Goal: Transaction & Acquisition: Purchase product/service

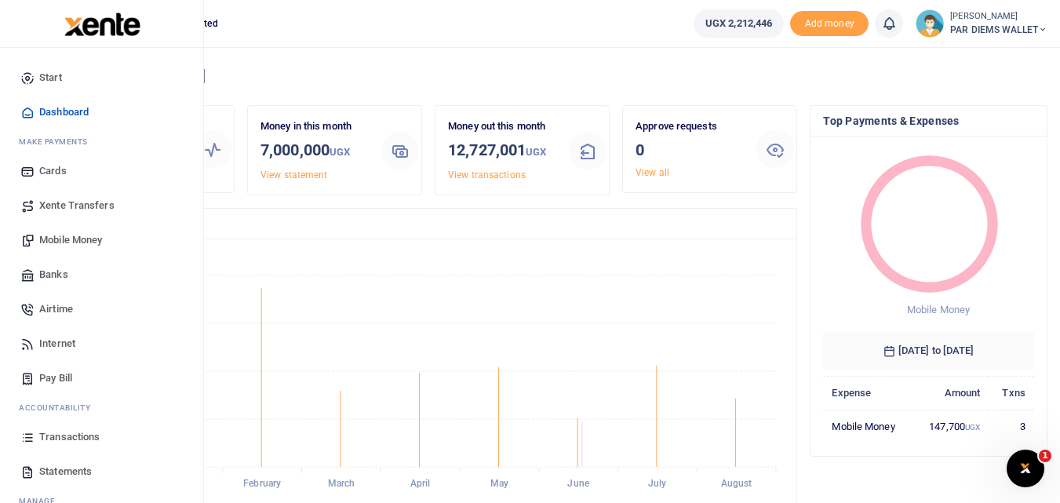
click at [76, 243] on span "Mobile Money" at bounding box center [70, 240] width 63 height 16
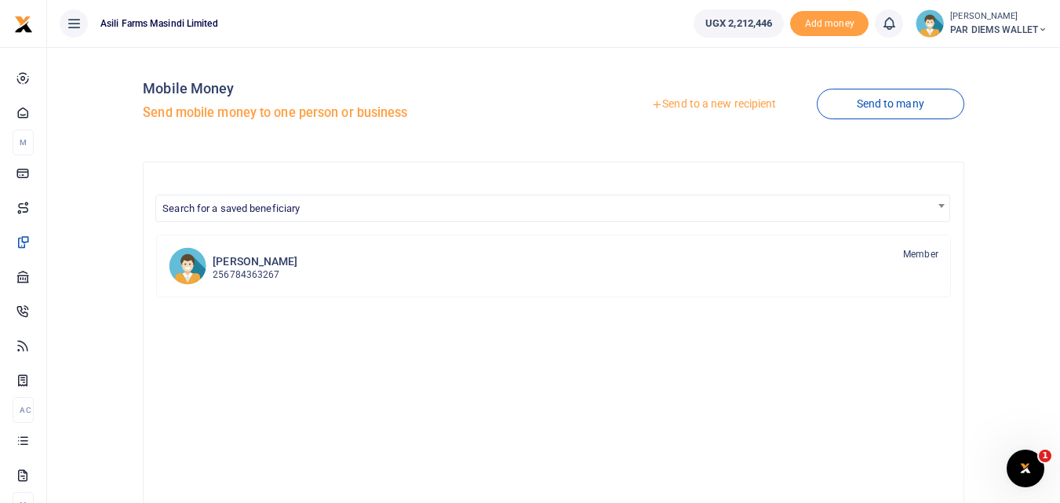
click at [703, 101] on link "Send to a new recipient" at bounding box center [713, 104] width 205 height 28
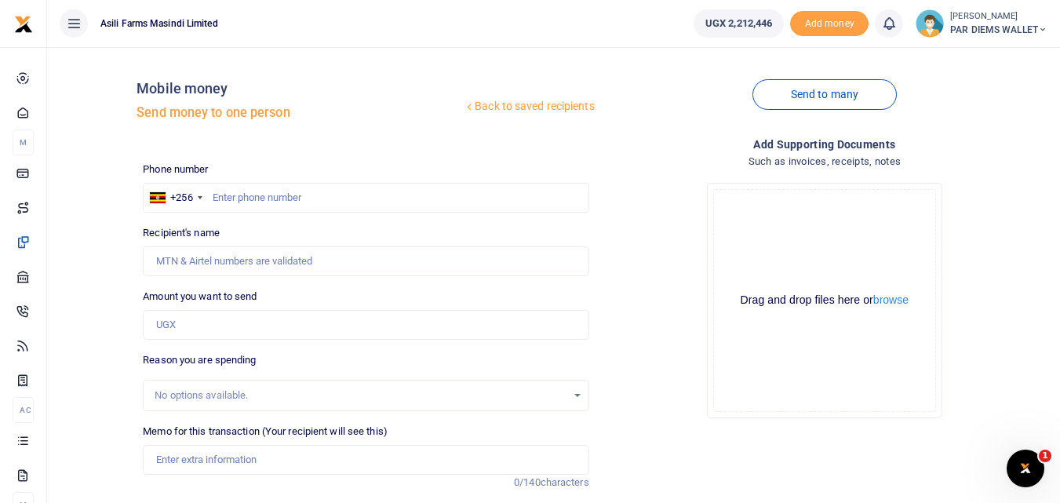
click at [202, 284] on div "Phone number +256 [GEOGRAPHIC_DATA] +256 Phone is required. Recipient's name Na…" at bounding box center [366, 394] width 458 height 465
click at [232, 198] on input "text" at bounding box center [366, 198] width 446 height 30
type input "3"
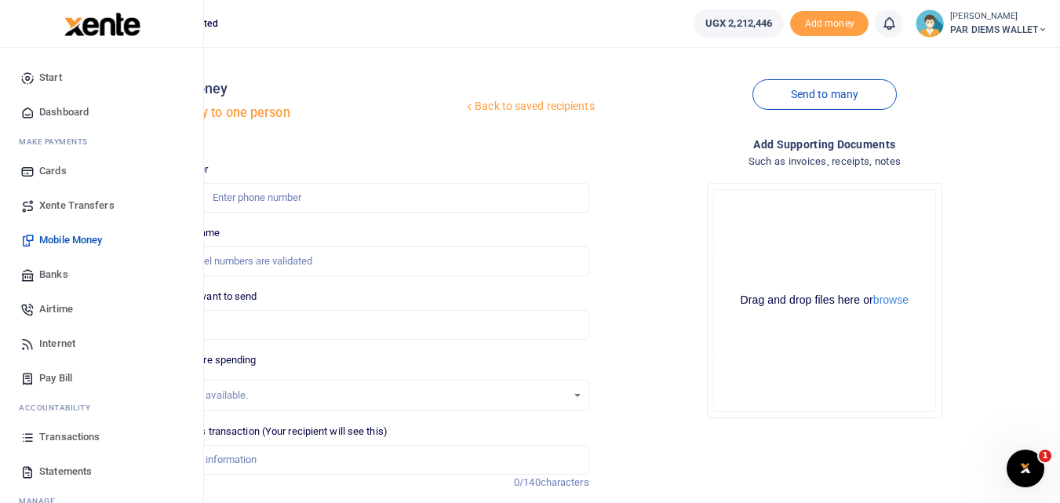
click at [29, 440] on icon at bounding box center [27, 437] width 14 height 14
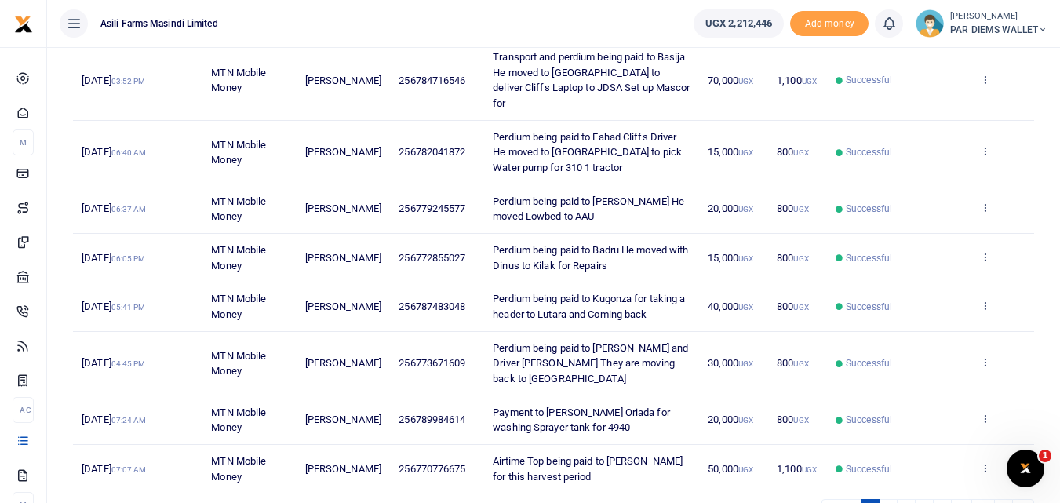
scroll to position [433, 0]
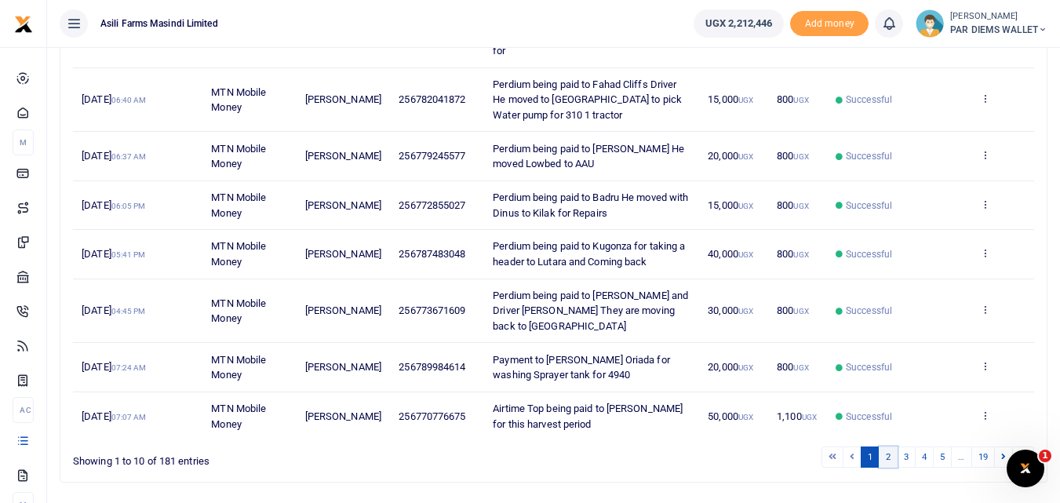
click at [886, 447] on link "2" at bounding box center [888, 457] width 19 height 21
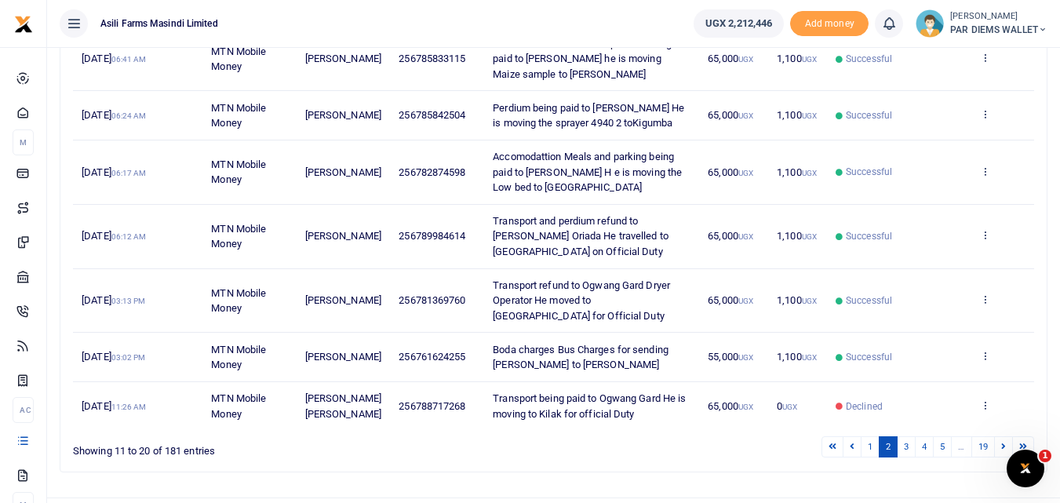
scroll to position [418, 0]
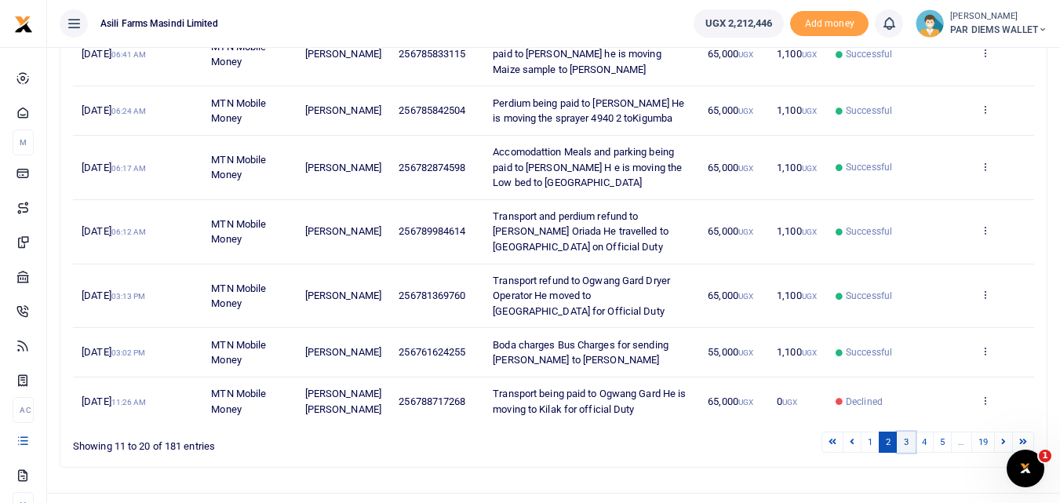
click at [903, 432] on link "3" at bounding box center [906, 442] width 19 height 21
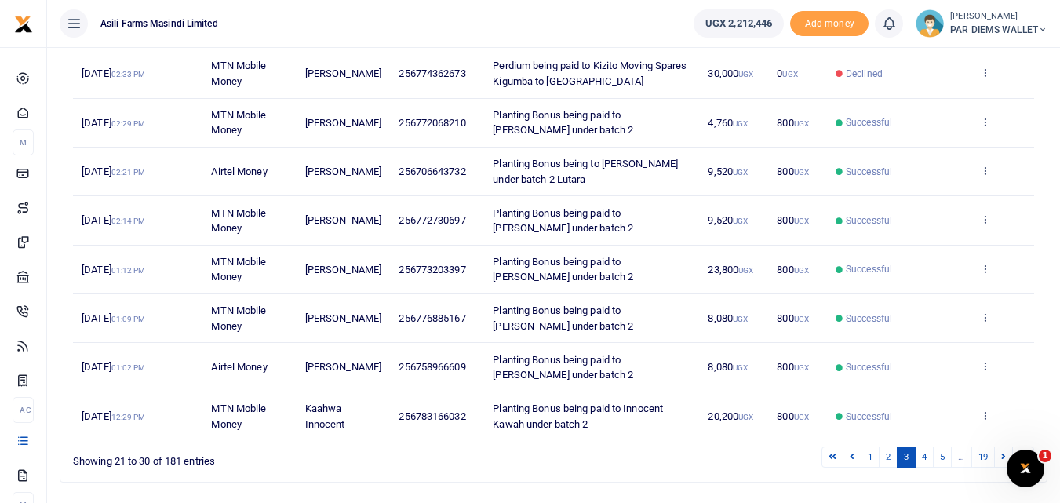
scroll to position [381, 0]
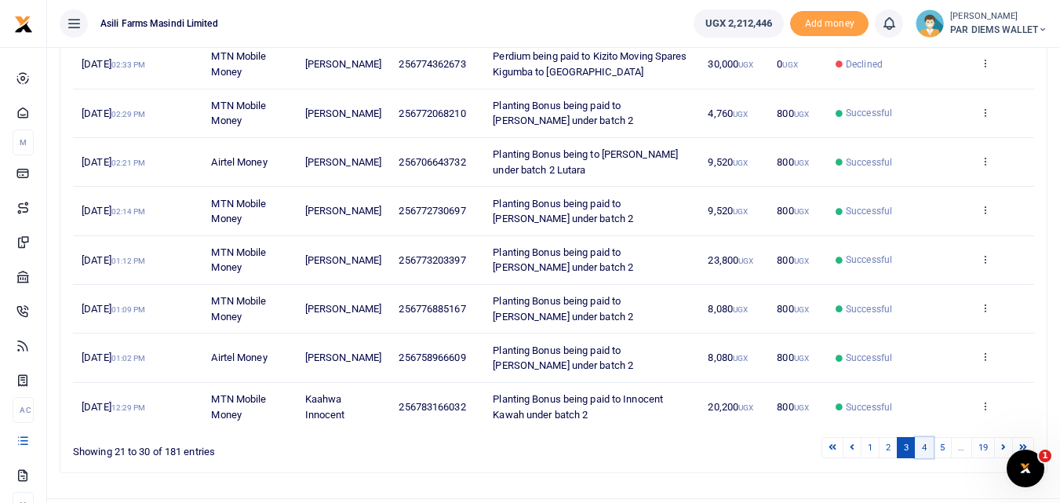
click at [921, 437] on link "4" at bounding box center [924, 447] width 19 height 21
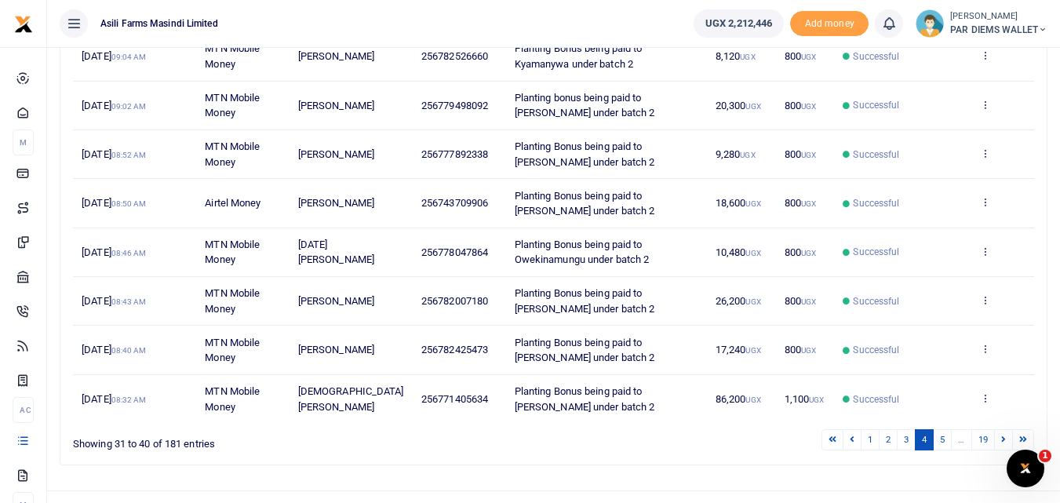
scroll to position [387, 0]
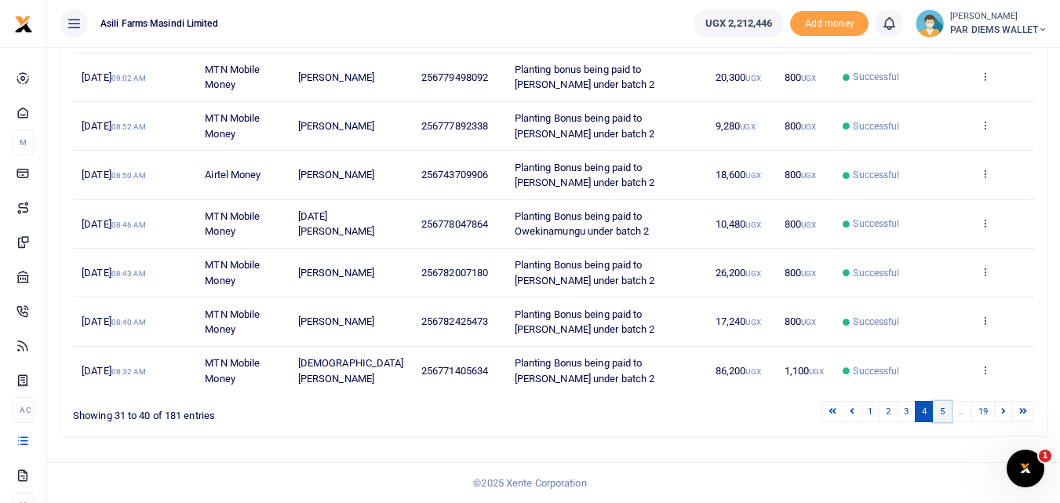
click at [944, 410] on link "5" at bounding box center [942, 411] width 19 height 21
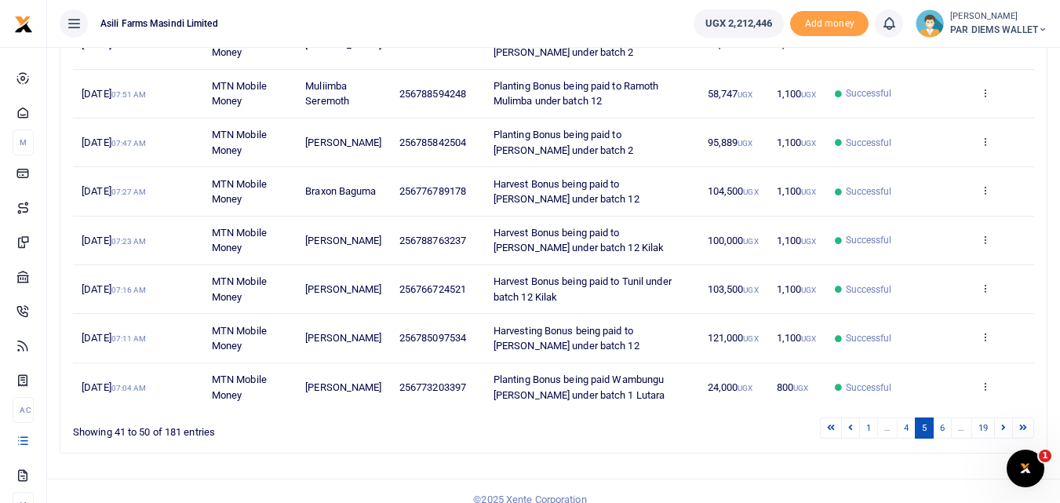
scroll to position [364, 0]
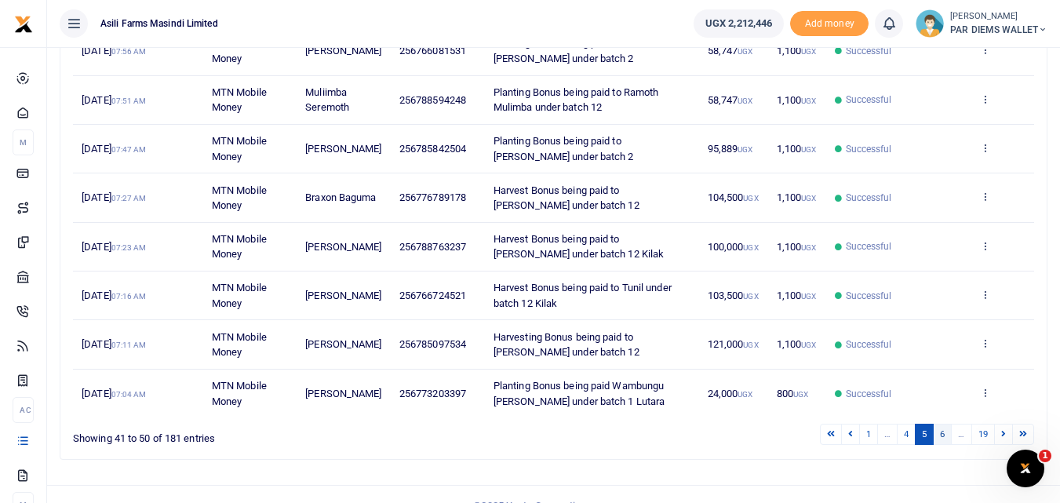
click at [944, 445] on link "6" at bounding box center [942, 434] width 19 height 21
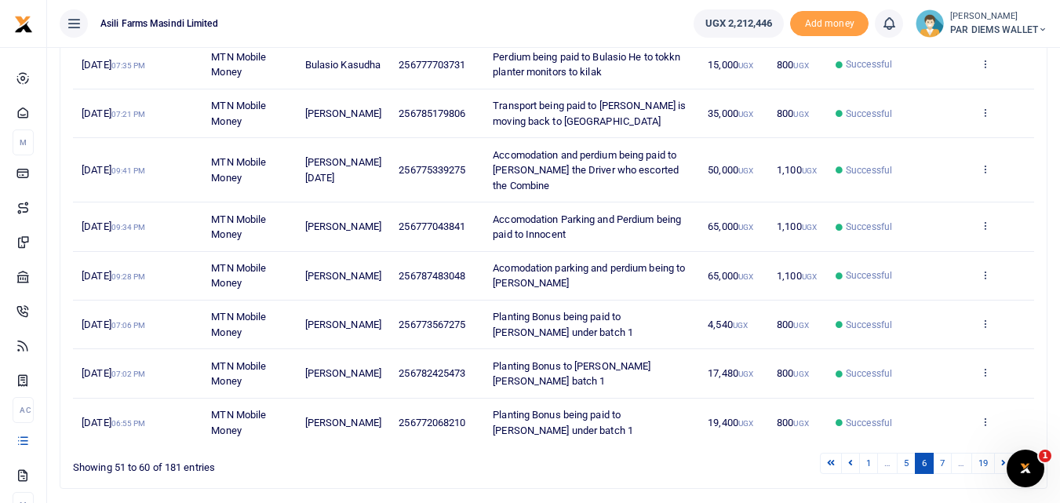
scroll to position [375, 0]
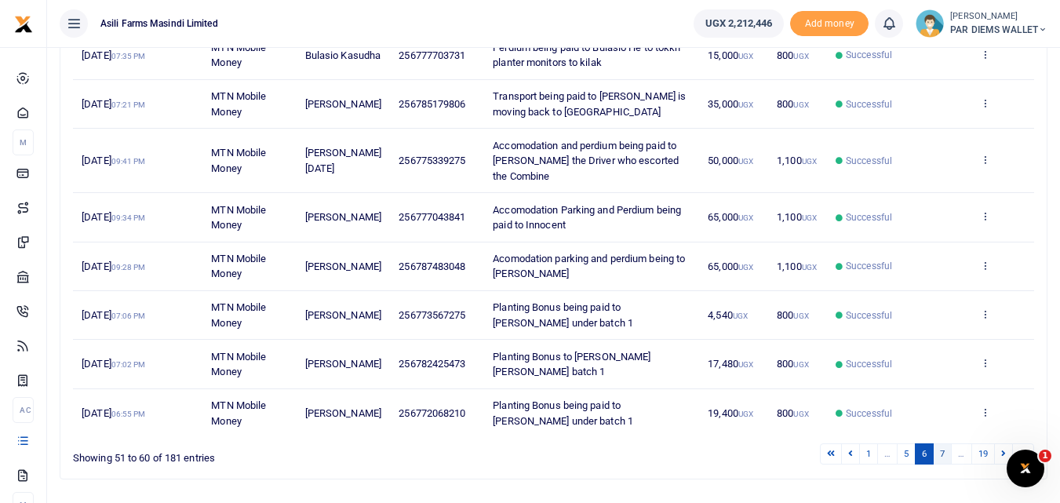
click at [941, 443] on link "7" at bounding box center [942, 453] width 19 height 21
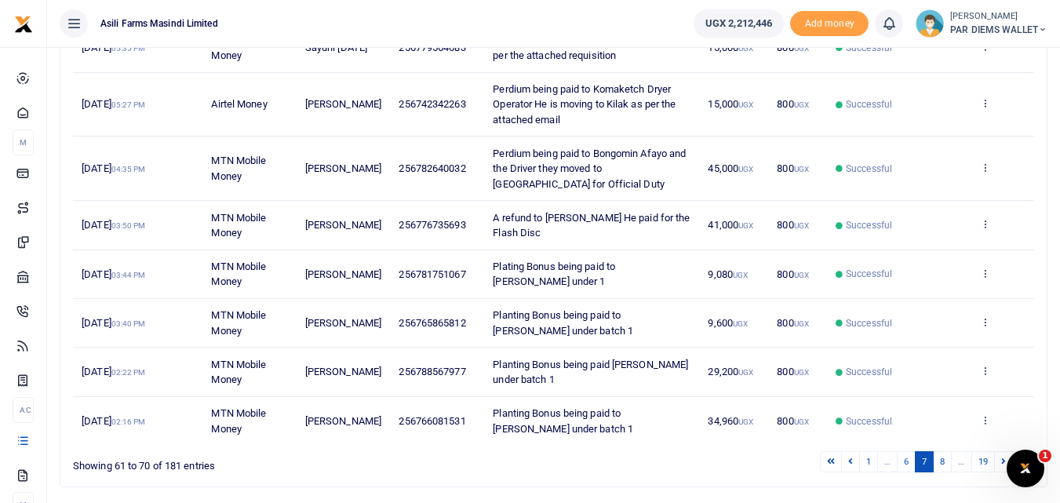
scroll to position [376, 0]
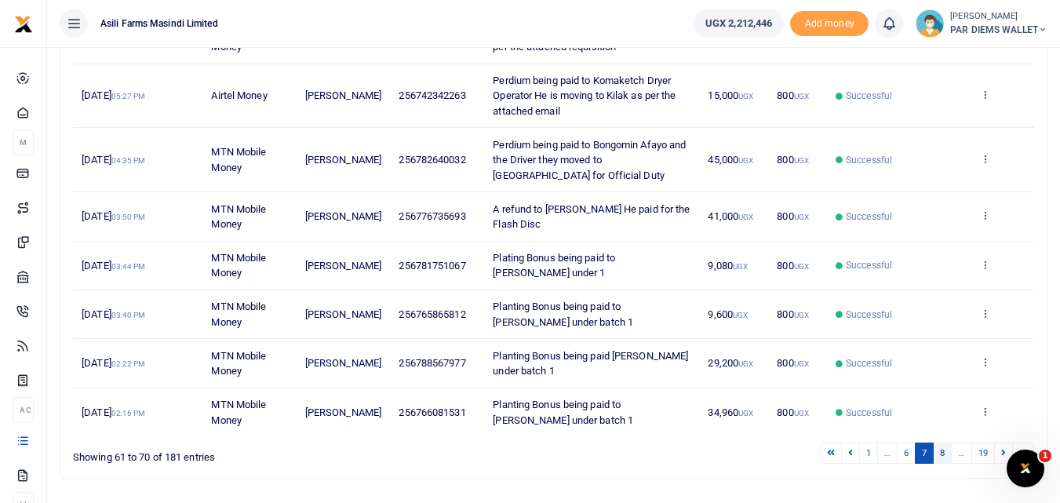
click at [940, 454] on link "8" at bounding box center [942, 453] width 19 height 21
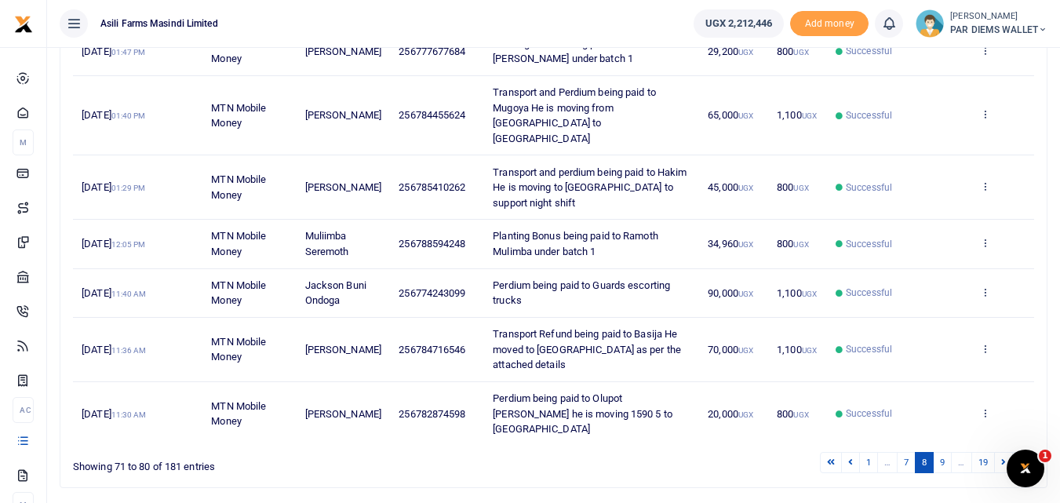
scroll to position [418, 0]
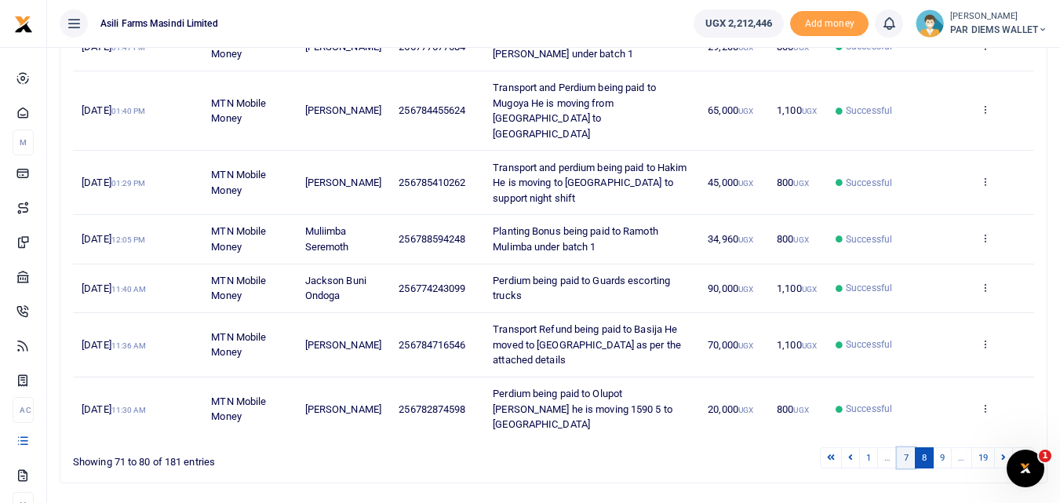
click at [903, 447] on link "7" at bounding box center [906, 457] width 19 height 21
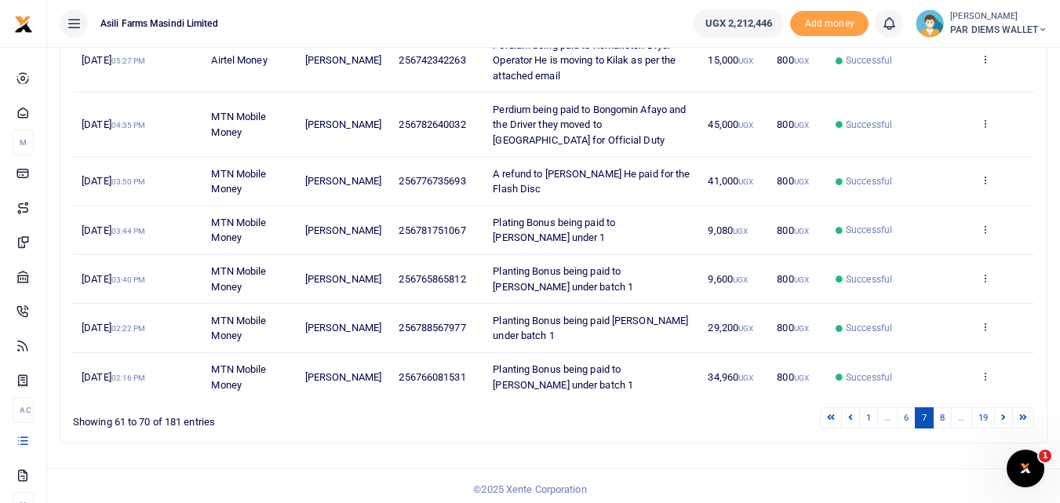
scroll to position [414, 0]
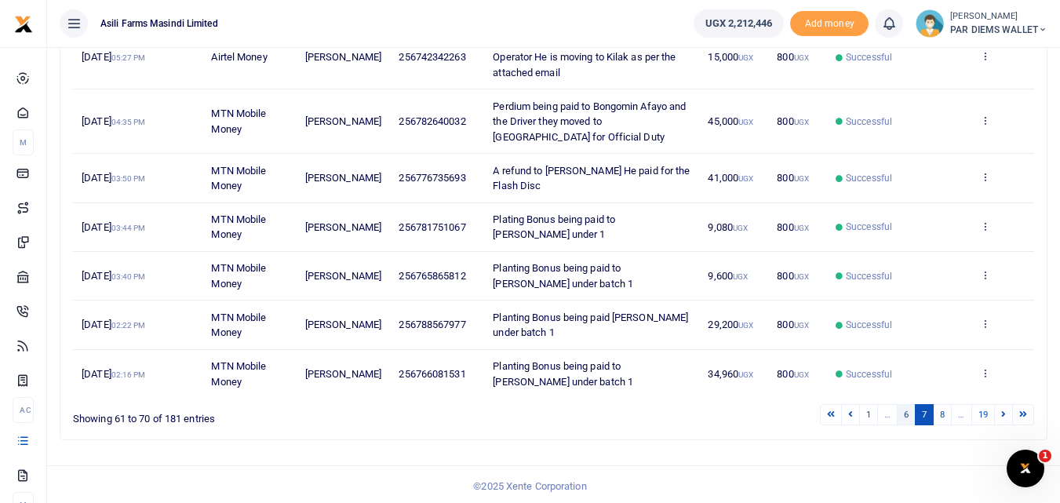
click at [910, 420] on link "6" at bounding box center [906, 414] width 19 height 21
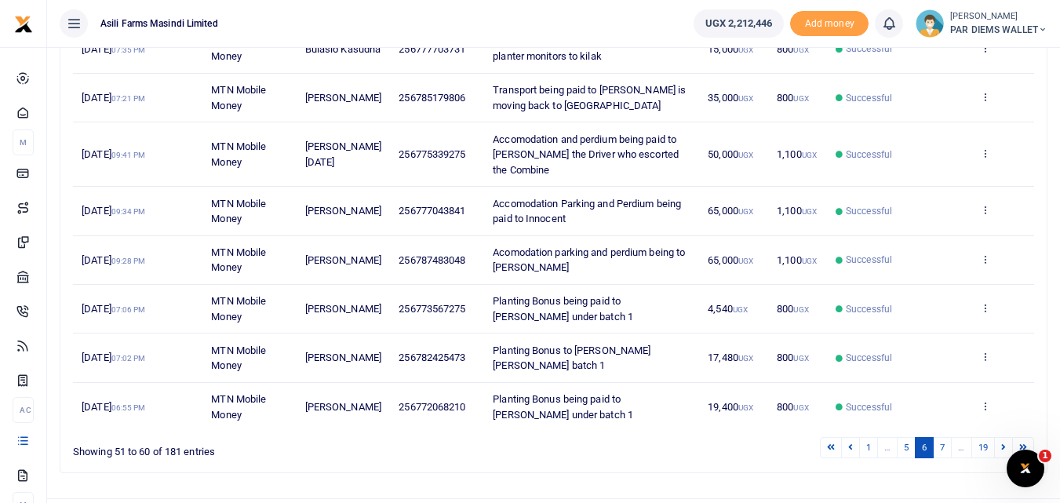
scroll to position [387, 0]
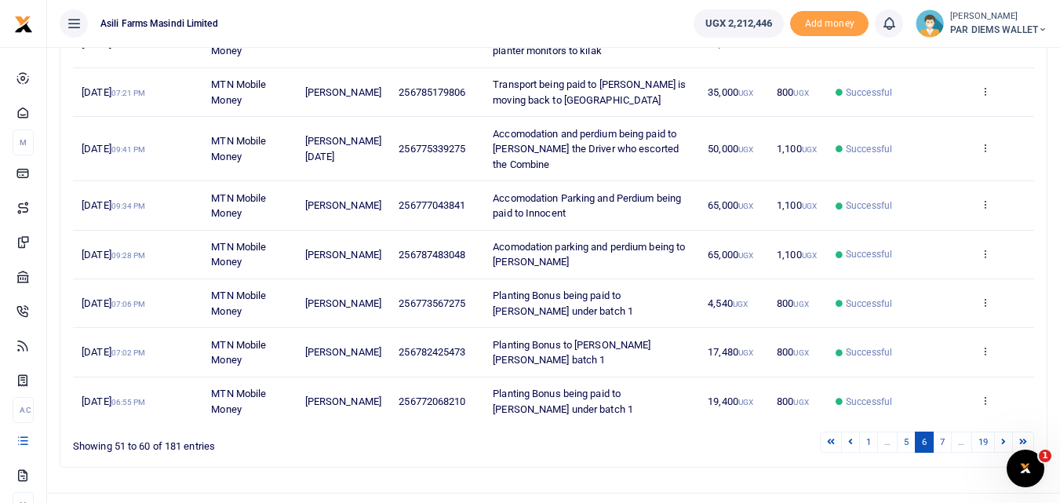
click at [888, 432] on li "…" at bounding box center [888, 442] width 20 height 21
click at [898, 432] on link "5" at bounding box center [906, 442] width 19 height 21
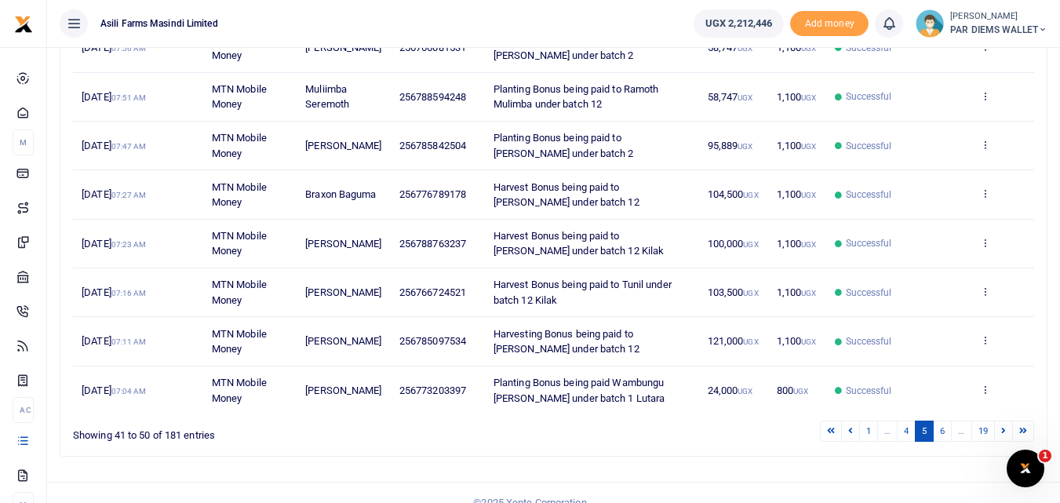
scroll to position [370, 0]
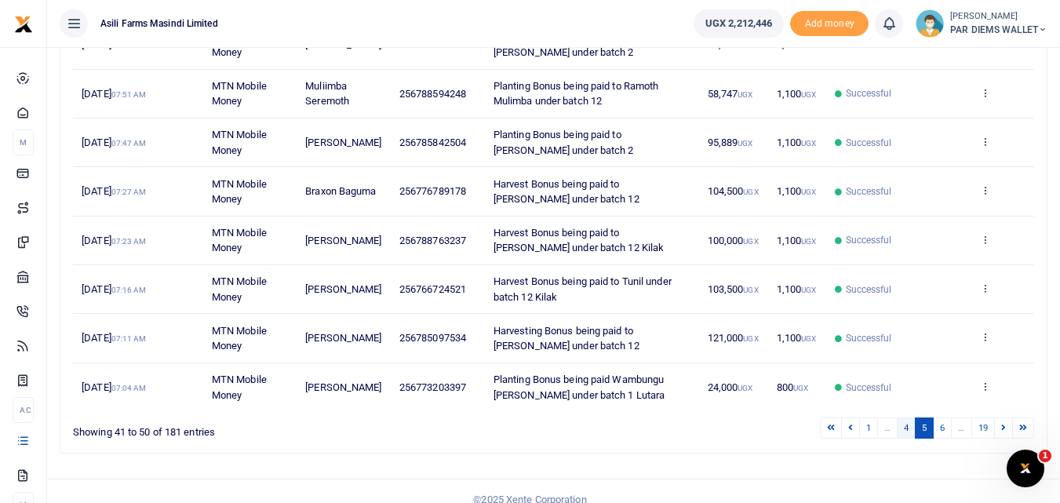
click at [904, 439] on link "4" at bounding box center [906, 428] width 19 height 21
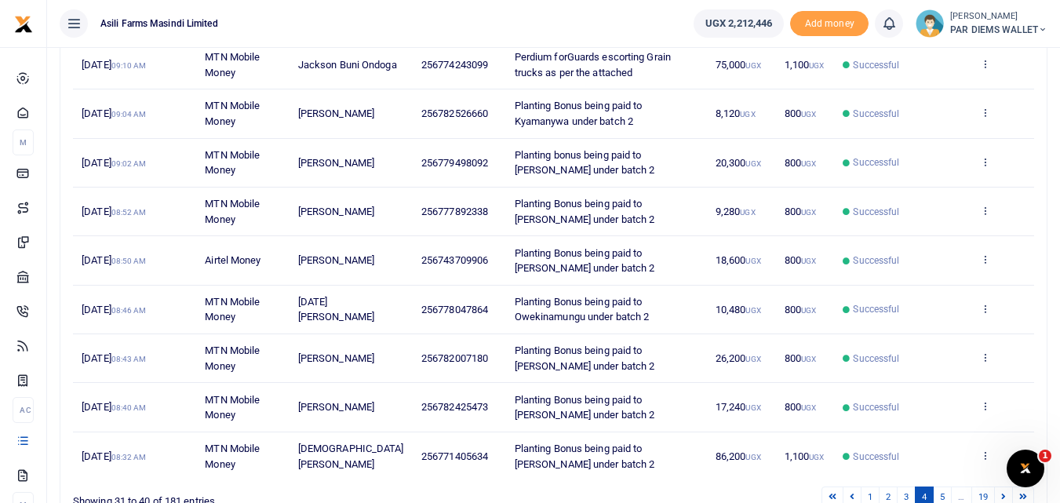
scroll to position [387, 0]
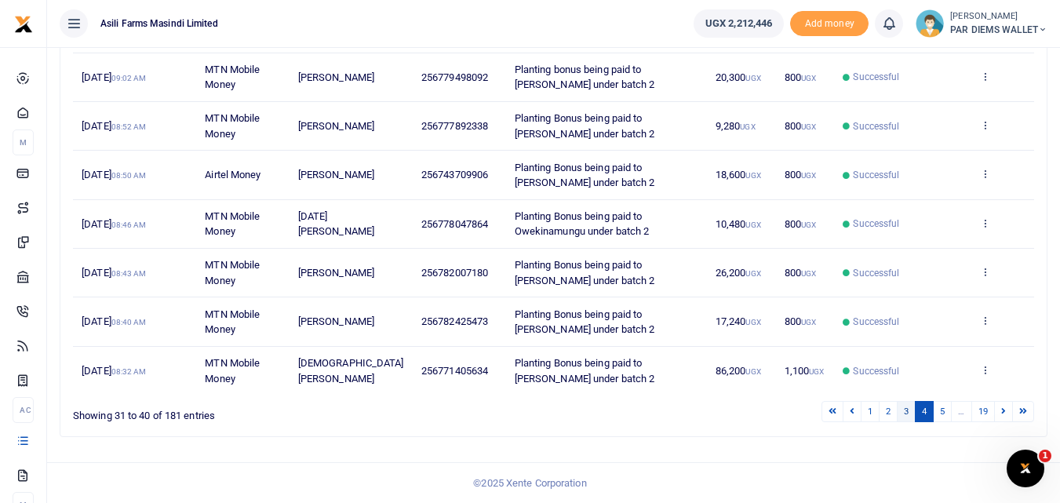
click at [903, 421] on link "3" at bounding box center [906, 411] width 19 height 21
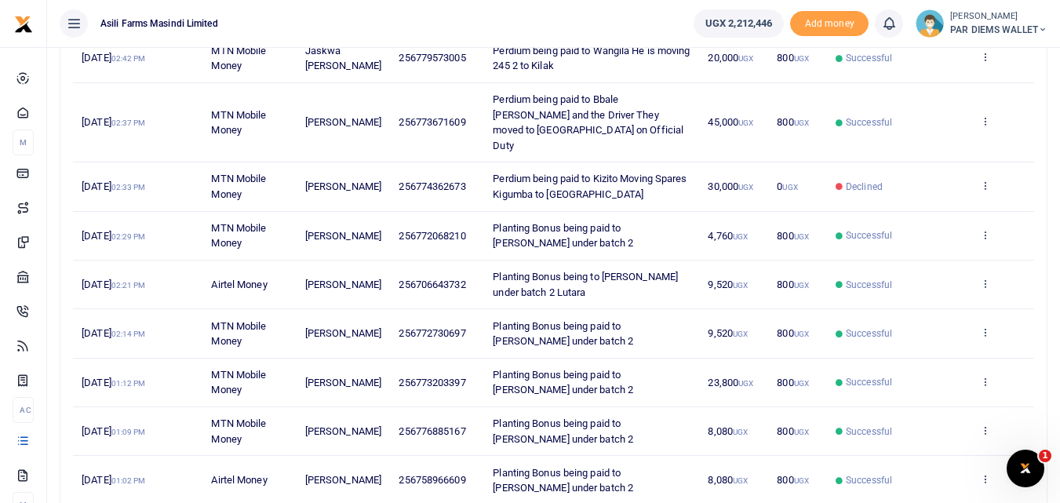
scroll to position [287, 0]
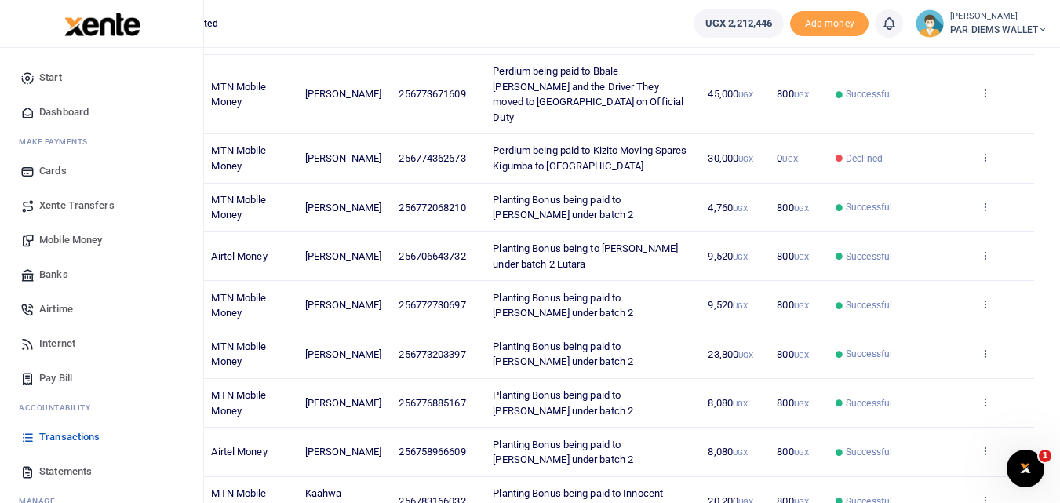
click at [65, 241] on span "Mobile Money" at bounding box center [70, 240] width 63 height 16
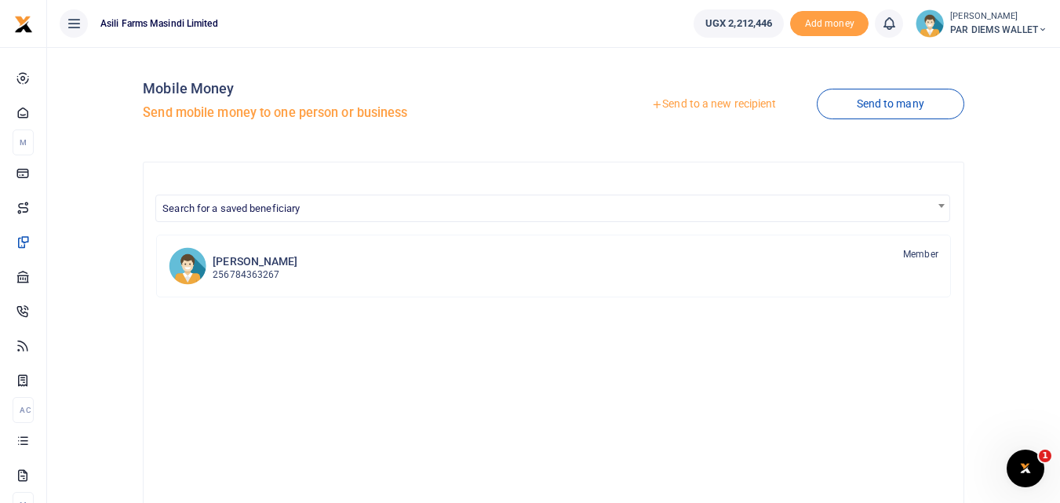
click at [711, 103] on link "Send to a new recipient" at bounding box center [713, 104] width 205 height 28
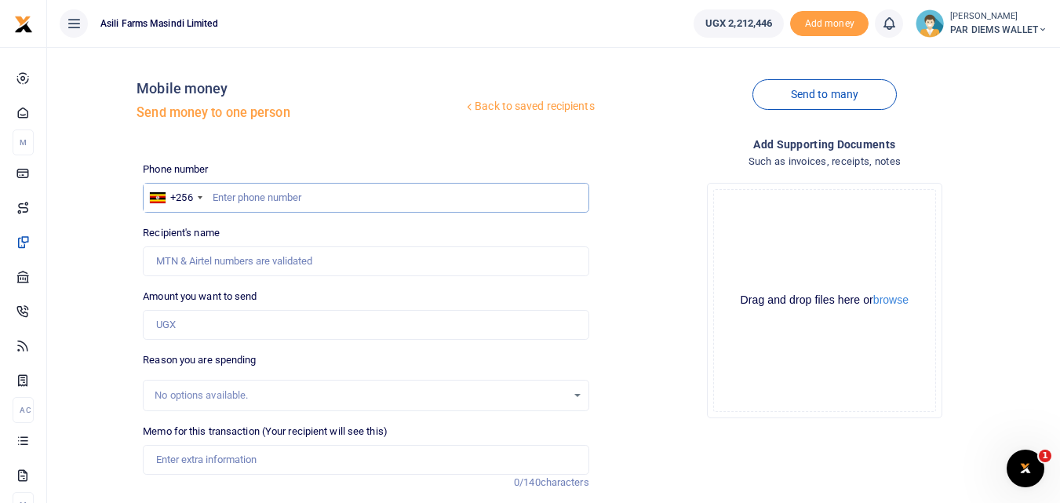
click at [230, 198] on input "text" at bounding box center [366, 198] width 446 height 30
type input "786816667"
type input "Job Alinaitwe"
type input "786816667"
click at [232, 336] on input "Amount you want to send" at bounding box center [366, 325] width 446 height 30
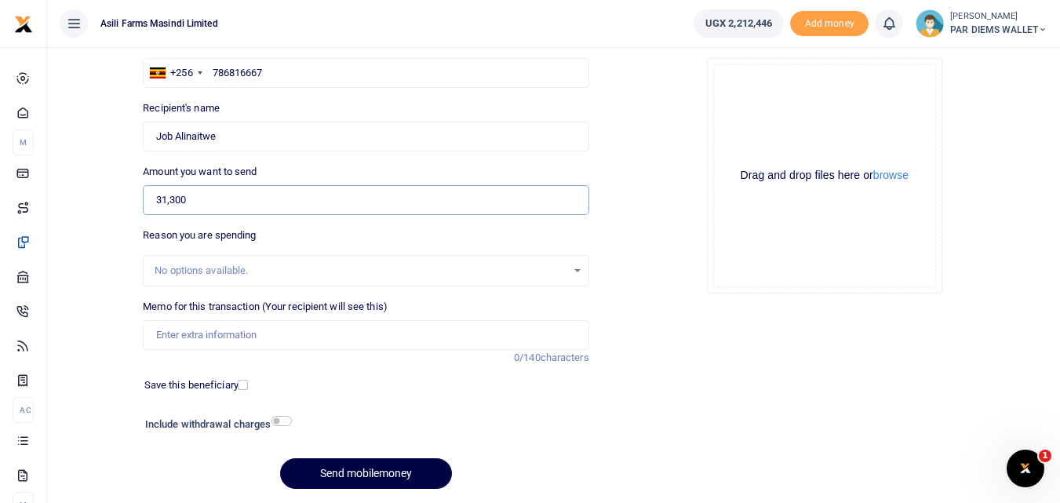
scroll to position [135, 0]
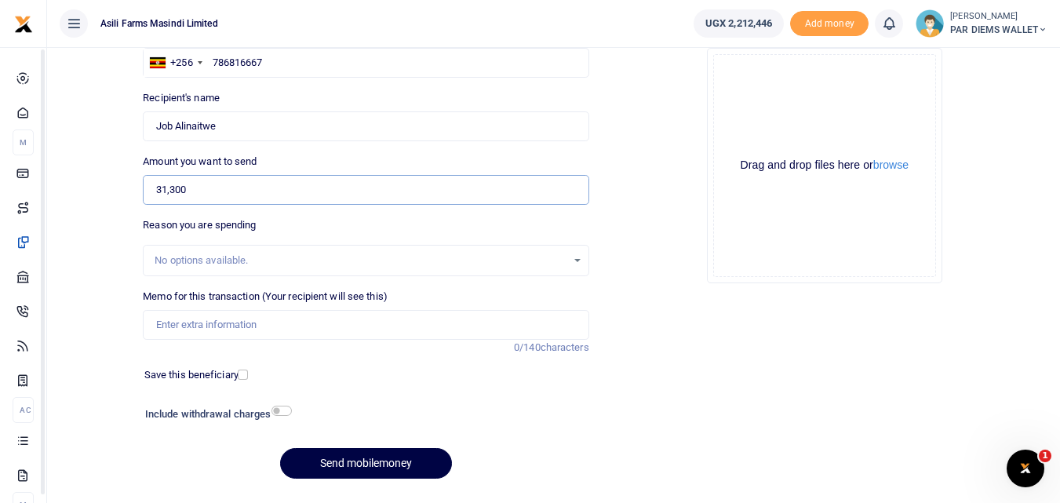
type input "31,300"
click at [221, 330] on input "Memo for this transaction (Your recipient will see this)" at bounding box center [366, 325] width 446 height 30
click at [224, 330] on input "Planting bonus being paid to Job under" at bounding box center [366, 325] width 446 height 30
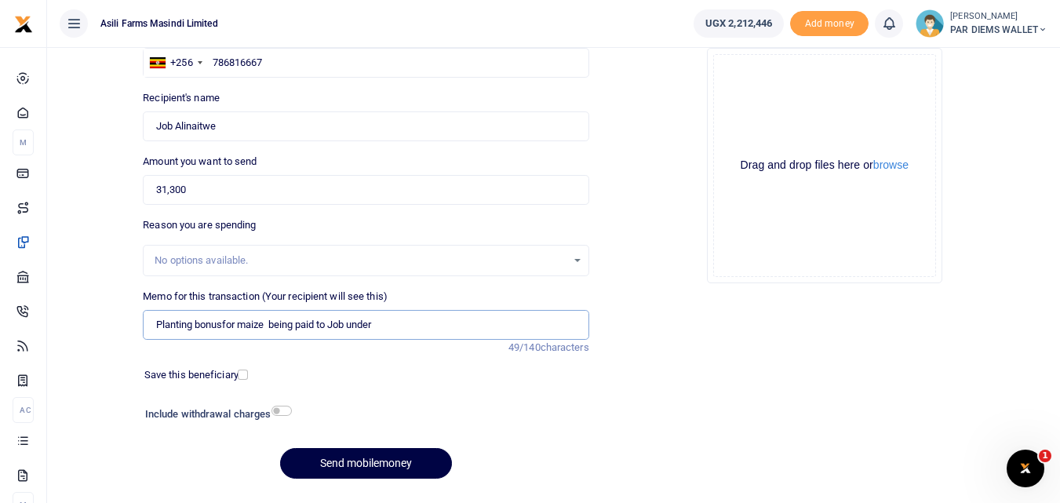
click at [224, 332] on input "Planting bonusfor maize being paid to Job under" at bounding box center [366, 325] width 446 height 30
click at [403, 323] on input "Planting bonus for maize being paid to Job under" at bounding box center [366, 325] width 446 height 30
type input "Planting bonus for maize being paid to Job under batch 3"
click at [361, 462] on button "Send mobilemoney" at bounding box center [366, 463] width 172 height 31
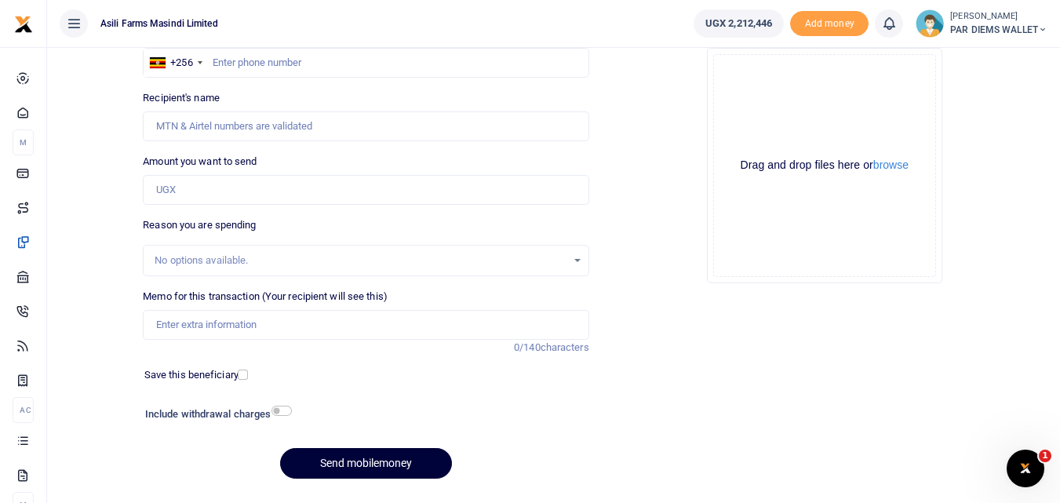
click at [360, 462] on button "Send mobilemoney" at bounding box center [366, 463] width 172 height 31
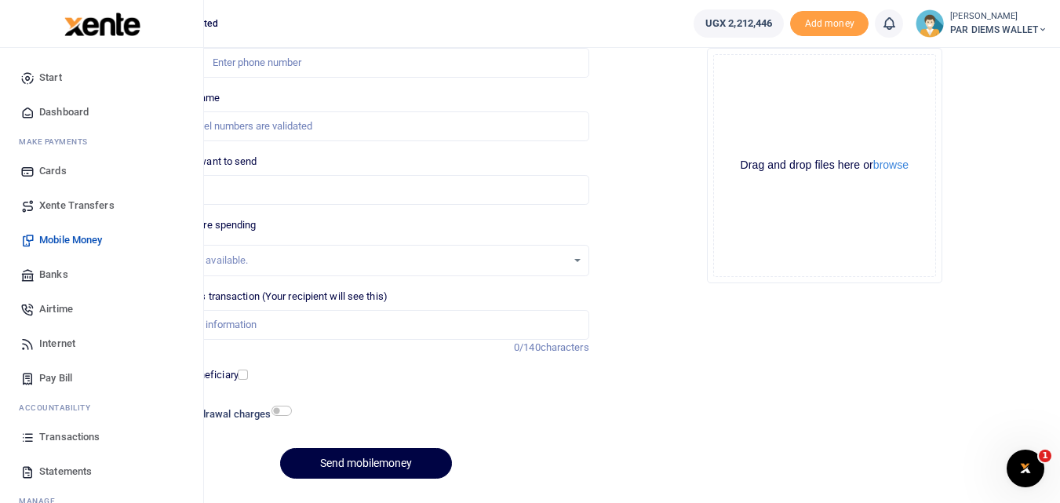
click at [25, 440] on icon at bounding box center [27, 437] width 14 height 14
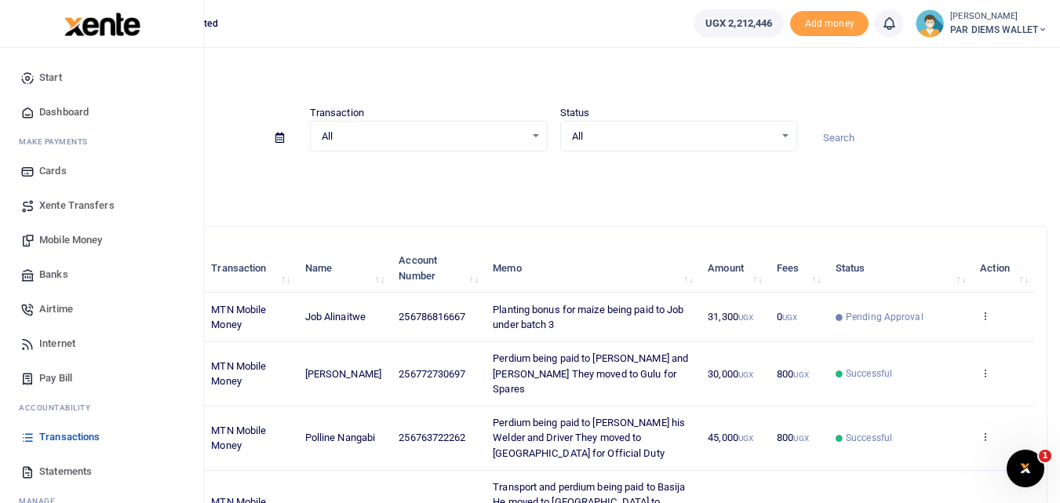
click at [57, 236] on span "Mobile Money" at bounding box center [70, 240] width 63 height 16
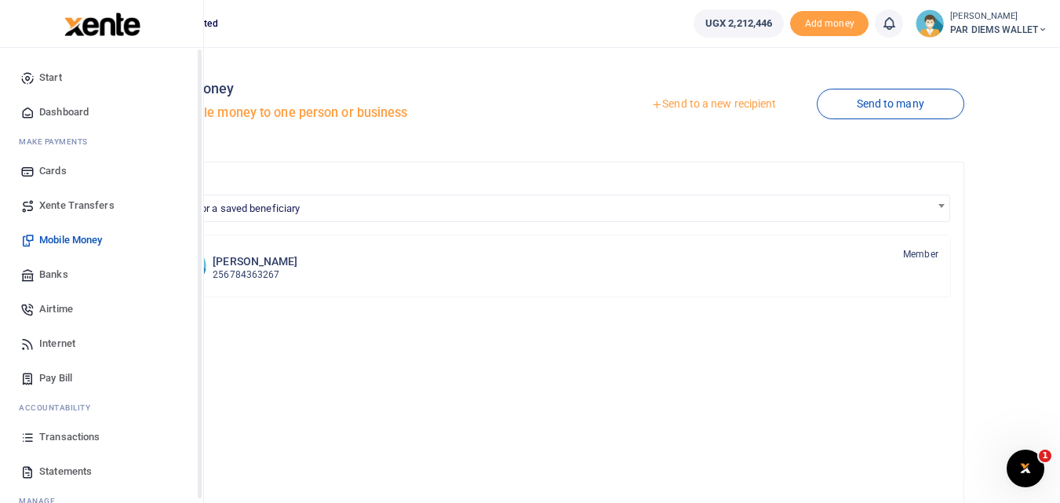
click at [27, 443] on icon at bounding box center [27, 437] width 14 height 14
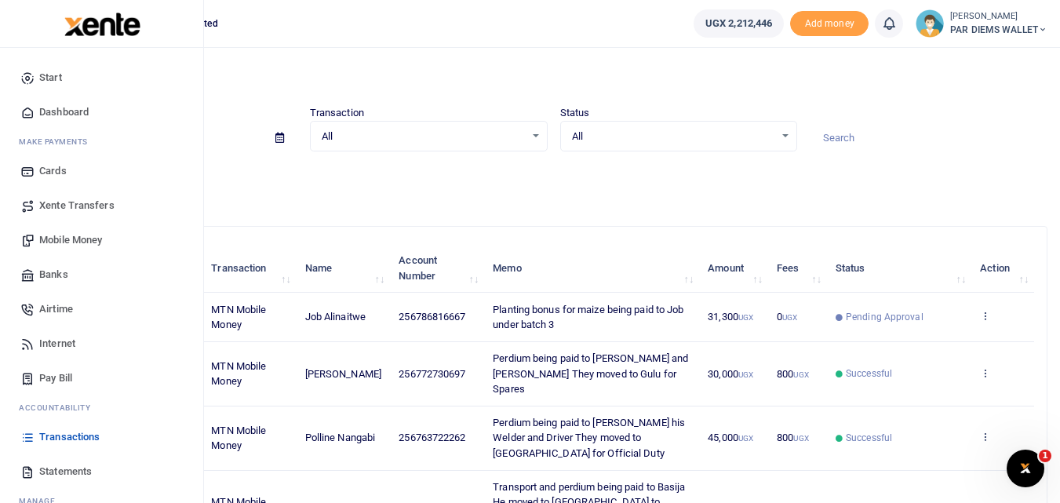
click at [90, 232] on link "Mobile Money" at bounding box center [102, 240] width 178 height 35
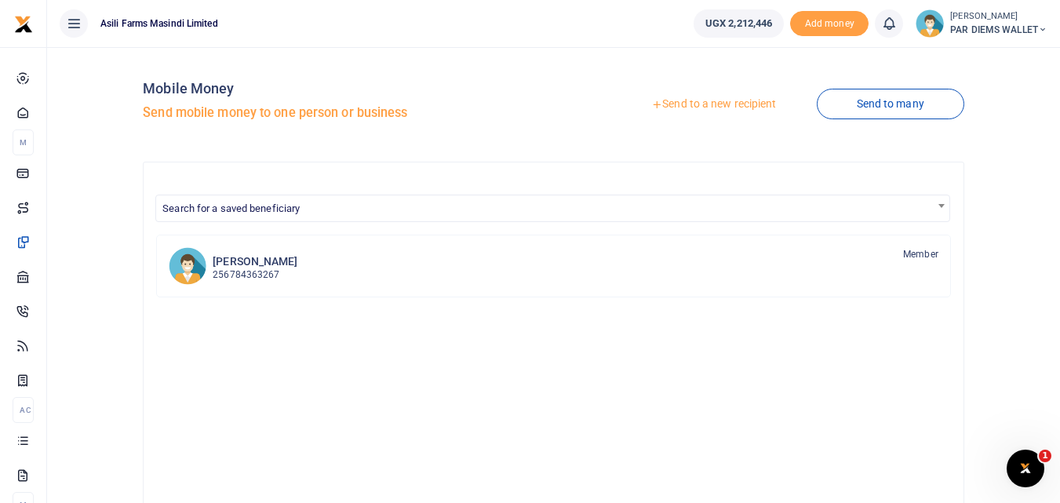
click at [728, 110] on link "Send to a new recipient" at bounding box center [713, 104] width 205 height 28
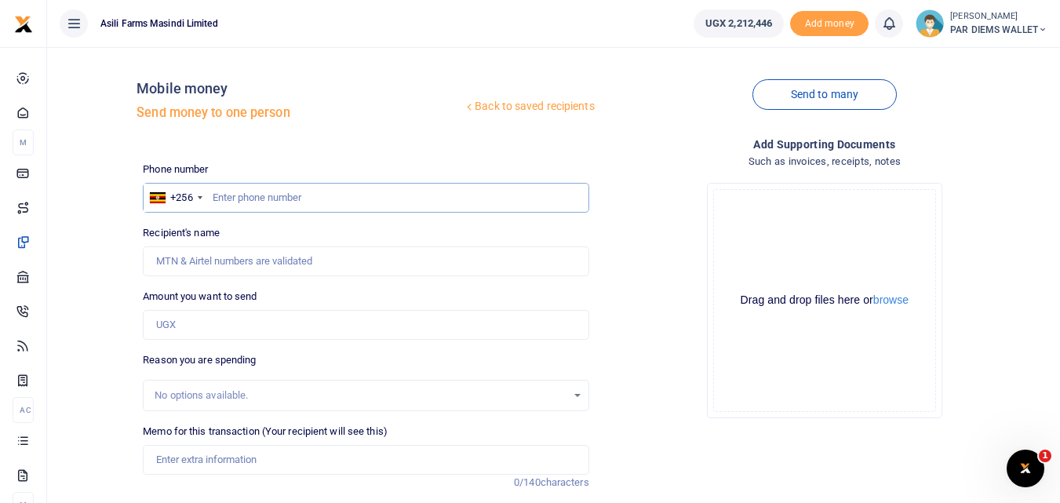
click at [241, 199] on input "text" at bounding box center [366, 198] width 446 height 30
click at [243, 193] on input "text" at bounding box center [366, 198] width 446 height 30
click at [177, 327] on input "Amount you want to send" at bounding box center [366, 325] width 446 height 30
type input "12,520"
click at [239, 192] on input "text" at bounding box center [366, 198] width 446 height 30
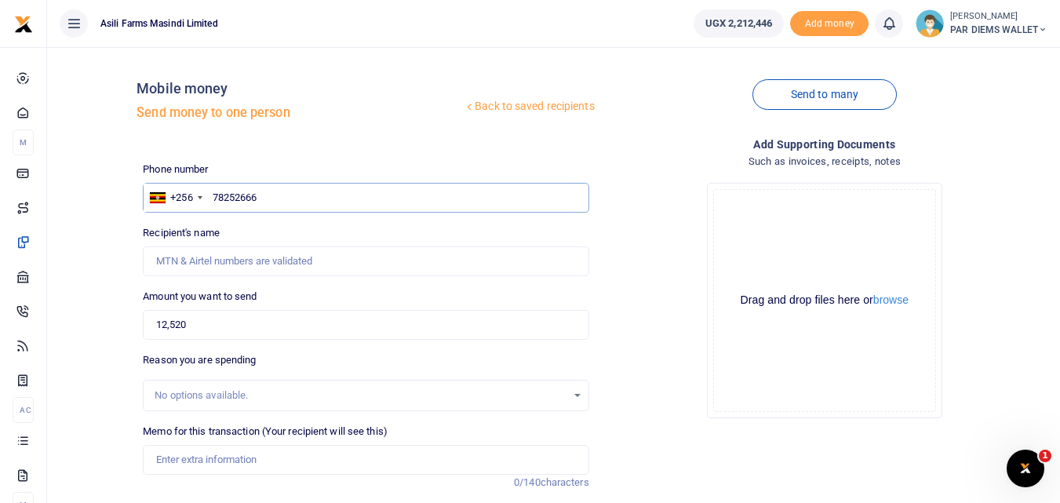
type input "782526660"
type input "Richard Kyamanywa"
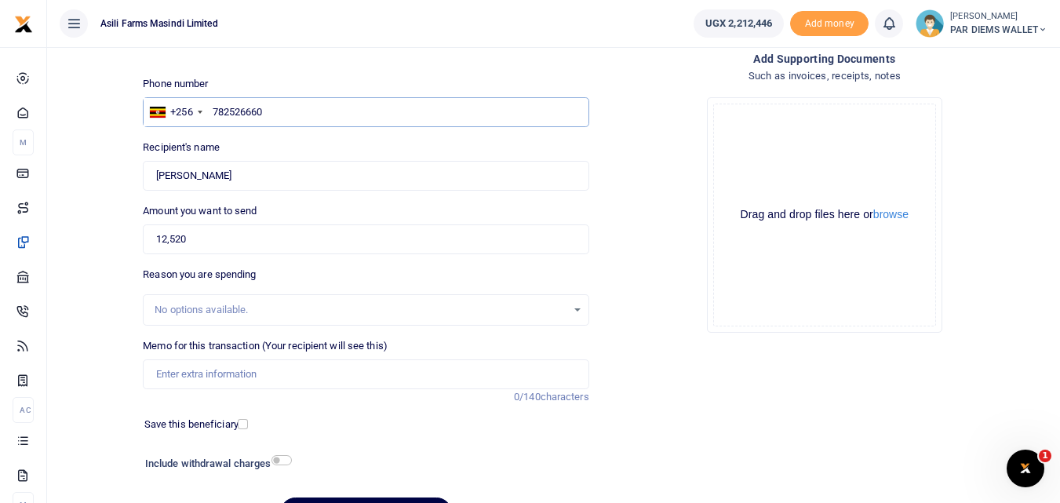
scroll to position [114, 0]
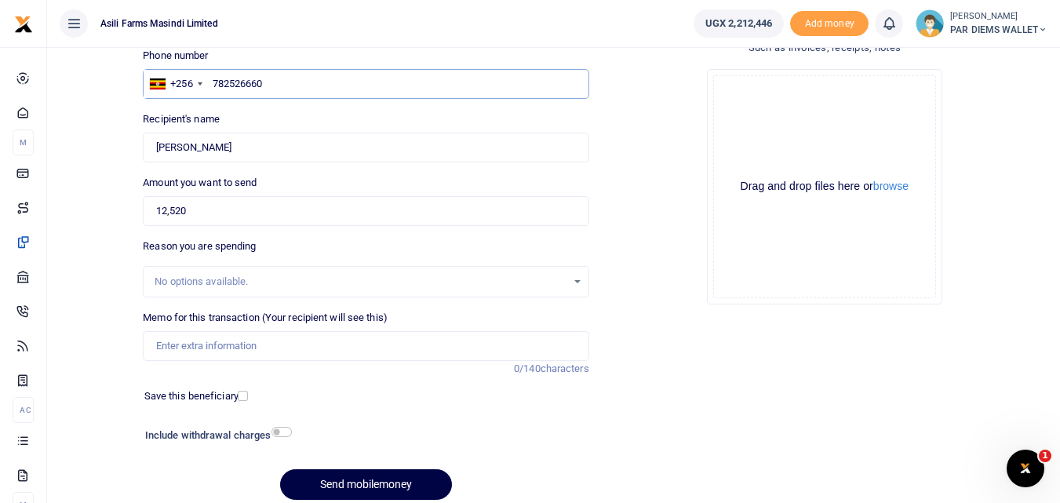
type input "782526660"
click at [214, 348] on input "Memo for this transaction (Your recipient will see this)" at bounding box center [366, 346] width 446 height 30
click at [227, 346] on input "Planting Bonus being paid to" at bounding box center [366, 346] width 446 height 30
click at [346, 348] on input "Planting Bonus for Maize being paid to" at bounding box center [366, 346] width 446 height 30
type input "Planting Bonus for Maize being paid to Richard Kyamanywa under batch 3"
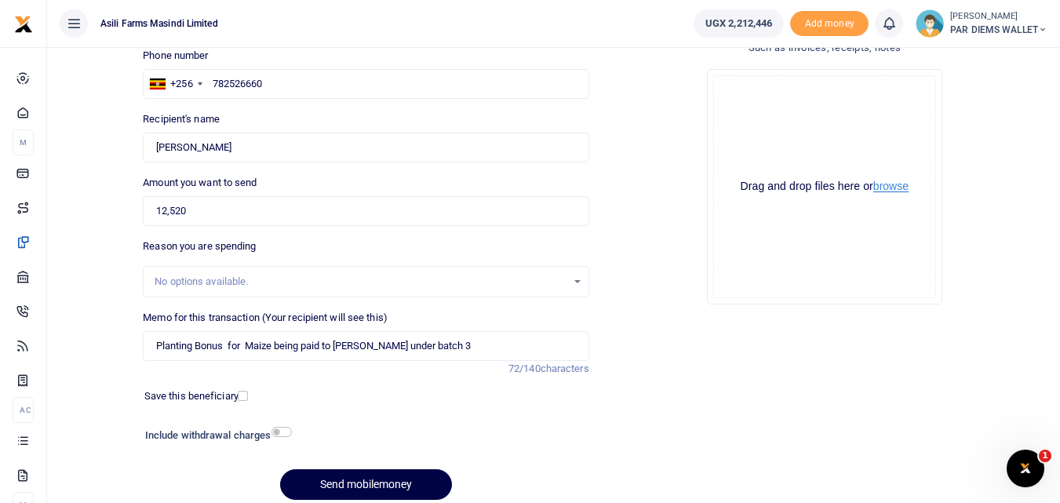
click at [880, 183] on button "browse" at bounding box center [890, 187] width 35 height 12
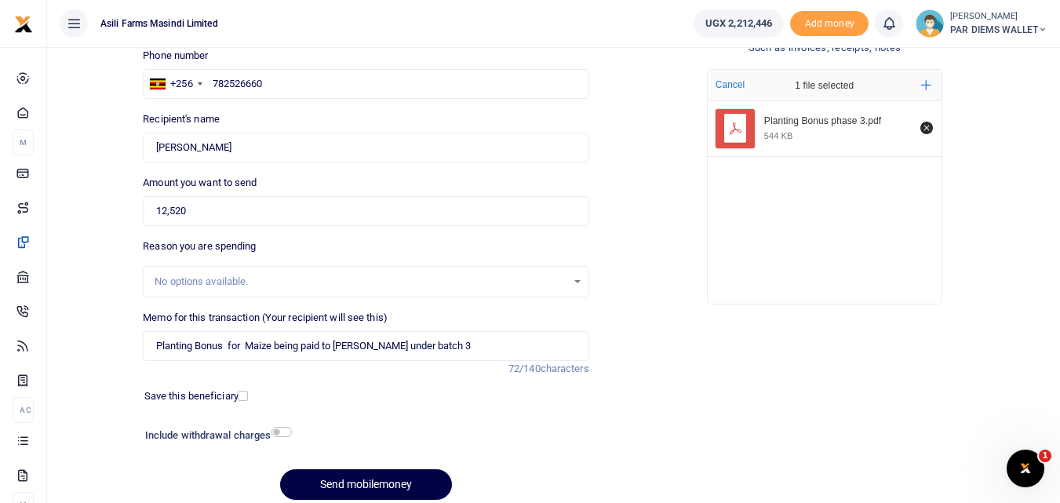
click at [410, 487] on div at bounding box center [402, 493] width 19 height 19
click at [392, 482] on button "Send mobilemoney" at bounding box center [366, 484] width 172 height 31
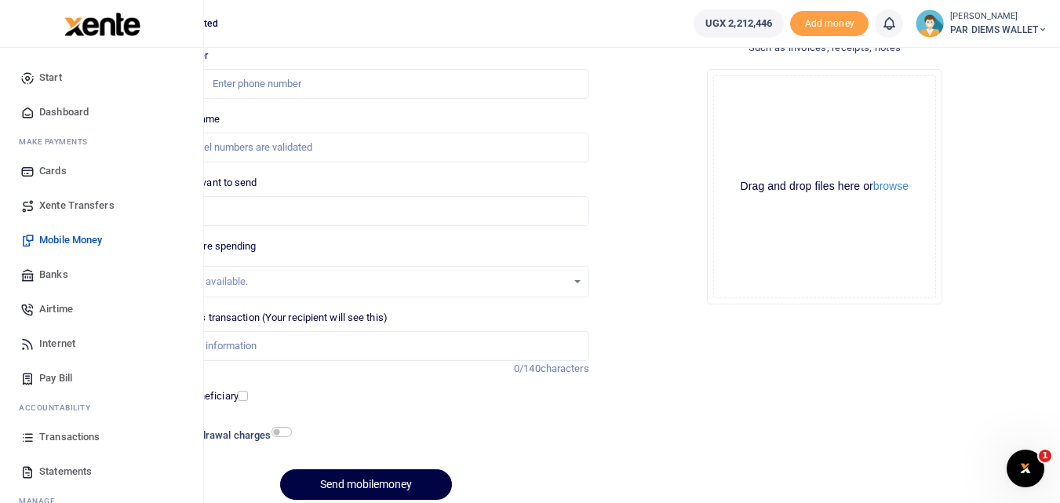
click at [32, 439] on icon at bounding box center [27, 437] width 14 height 14
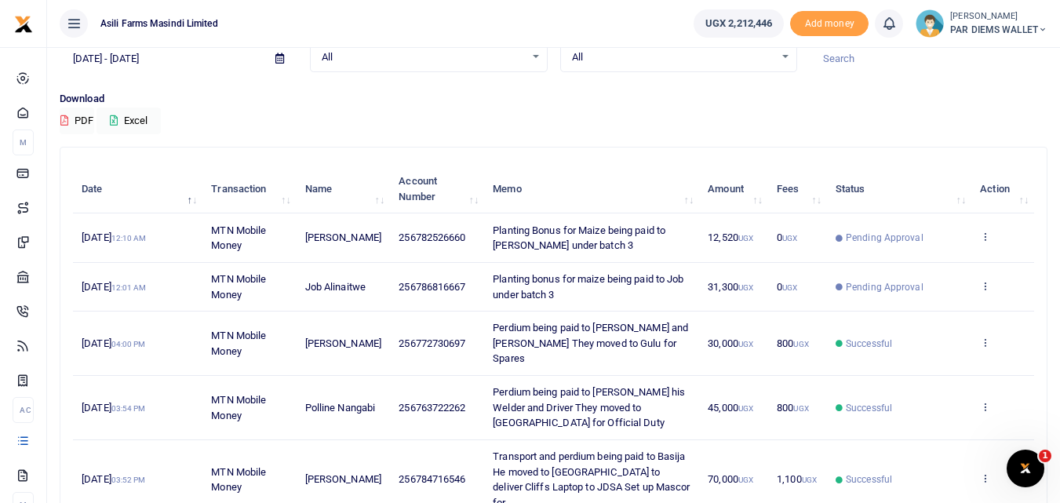
scroll to position [76, 0]
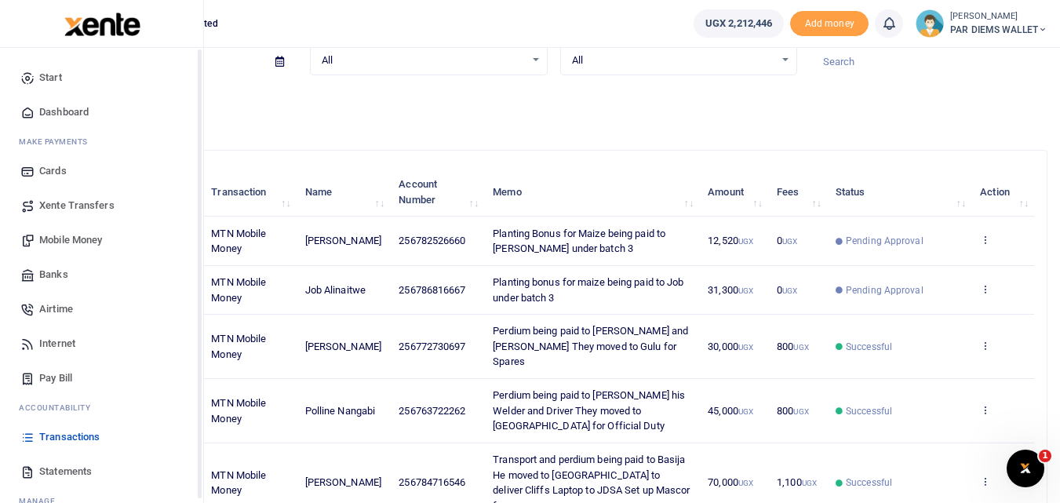
click at [61, 235] on span "Mobile Money" at bounding box center [70, 240] width 63 height 16
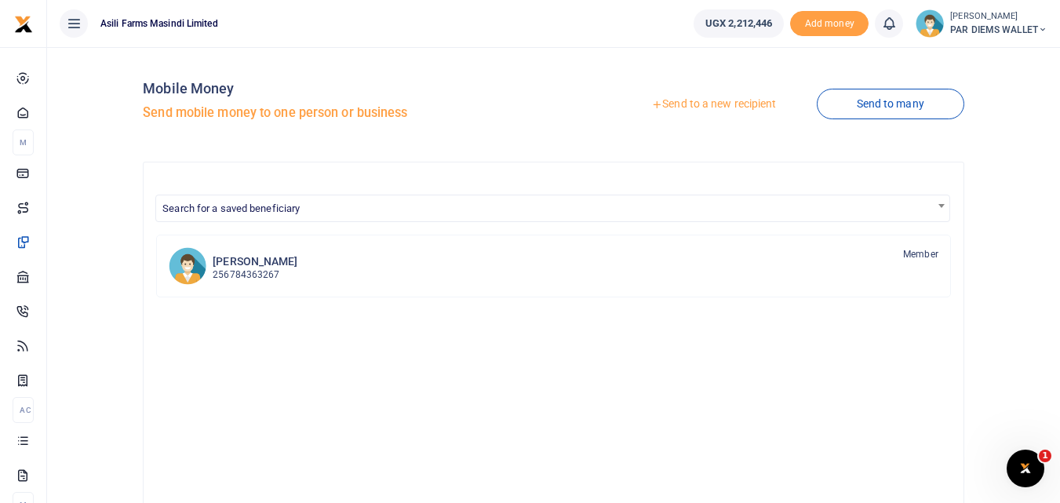
click at [702, 111] on link "Send to a new recipient" at bounding box center [713, 104] width 205 height 28
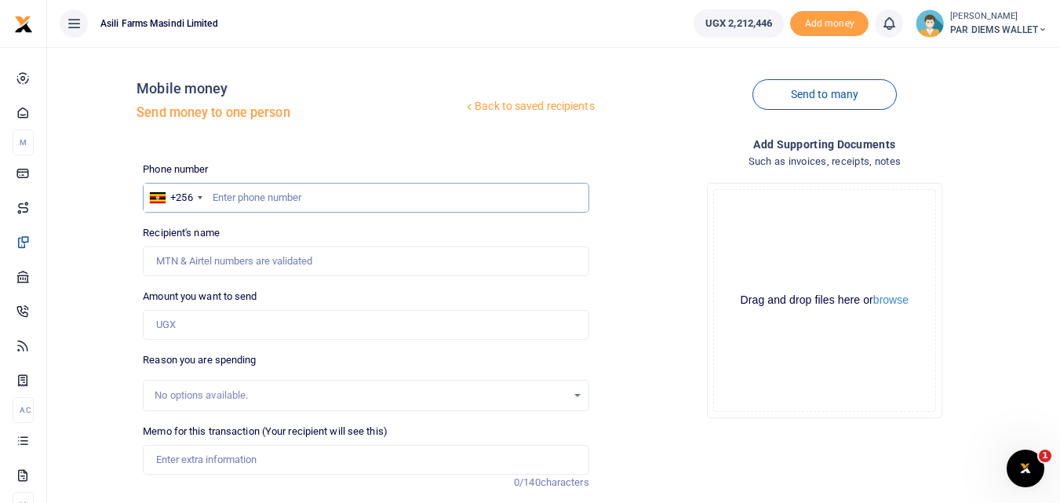
click at [265, 188] on input "text" at bounding box center [366, 198] width 446 height 30
type input "779080360"
type input "[PERSON_NAME]"
type input "779080360"
click at [223, 338] on input "Amount you want to send" at bounding box center [366, 325] width 446 height 30
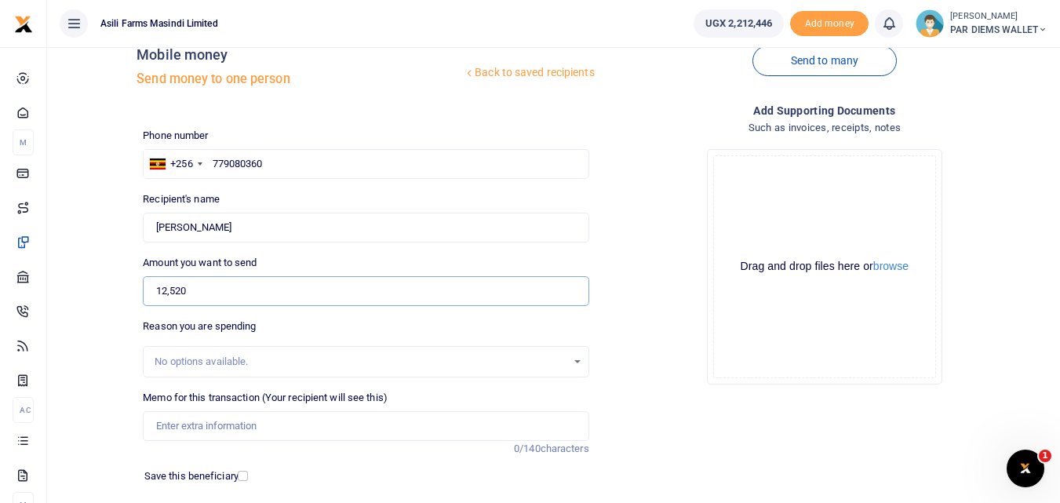
scroll to position [31, 0]
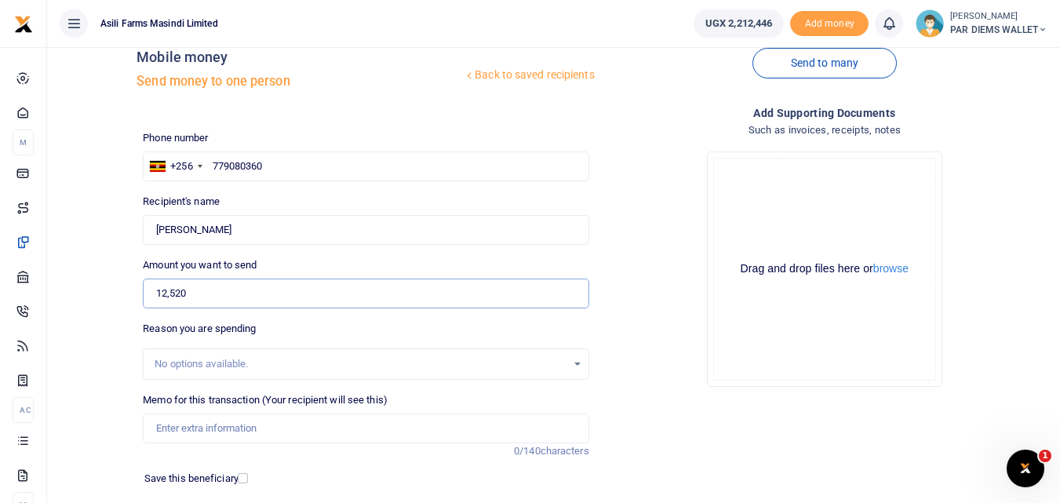
type input "12,520"
click at [248, 429] on input "Memo for this transaction (Your recipient will see this)" at bounding box center [366, 429] width 446 height 30
type input "Planting Bonus for Maize being paid to [PERSON_NAME] under batch 3"
click at [778, 217] on div "Drag and drop files here or browse Powered by Uppy" at bounding box center [824, 269] width 223 height 223
click at [902, 267] on button "browse" at bounding box center [890, 269] width 35 height 12
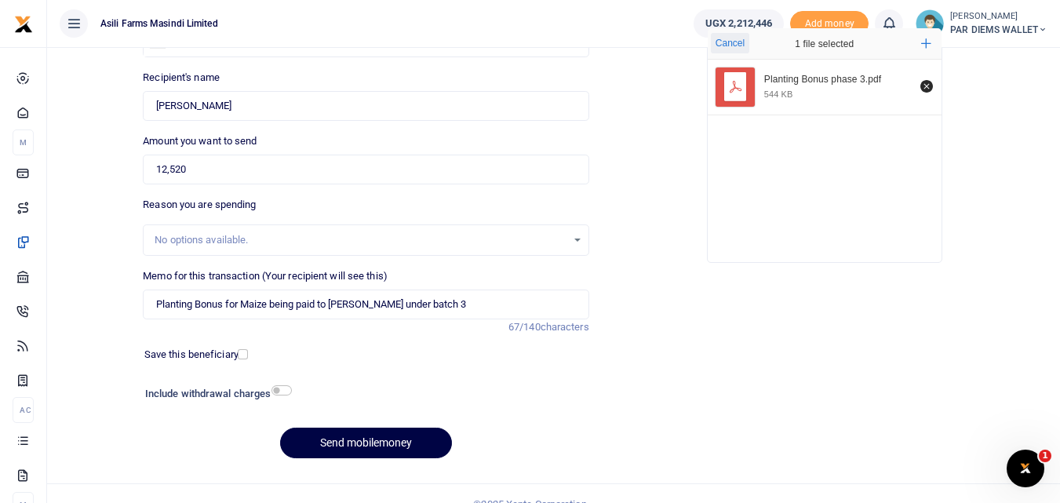
scroll to position [177, 0]
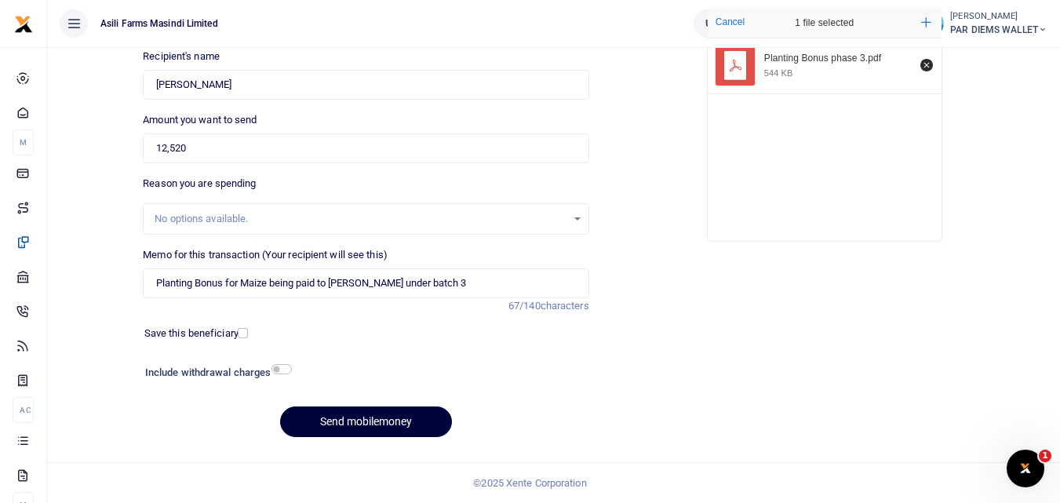
click at [353, 424] on button "Send mobilemoney" at bounding box center [366, 422] width 172 height 31
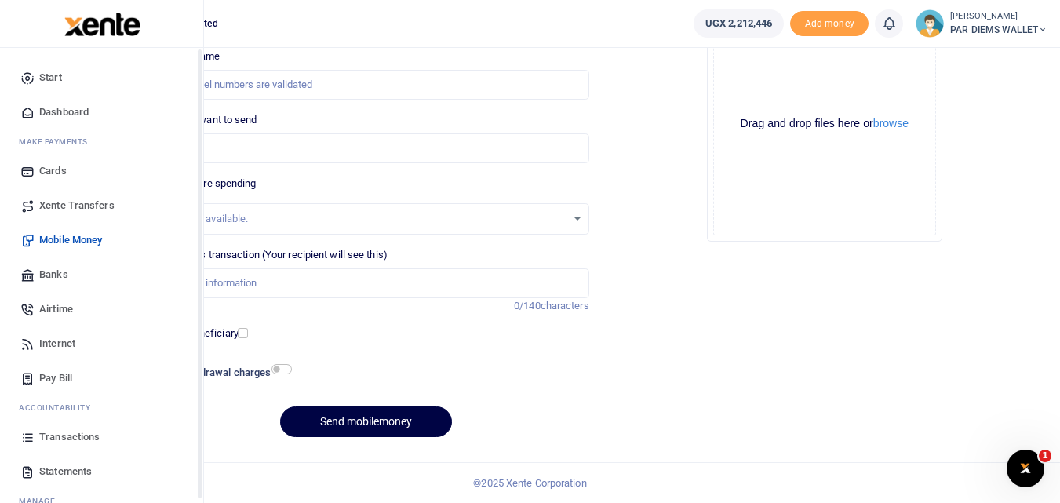
click at [27, 444] on icon at bounding box center [27, 437] width 14 height 14
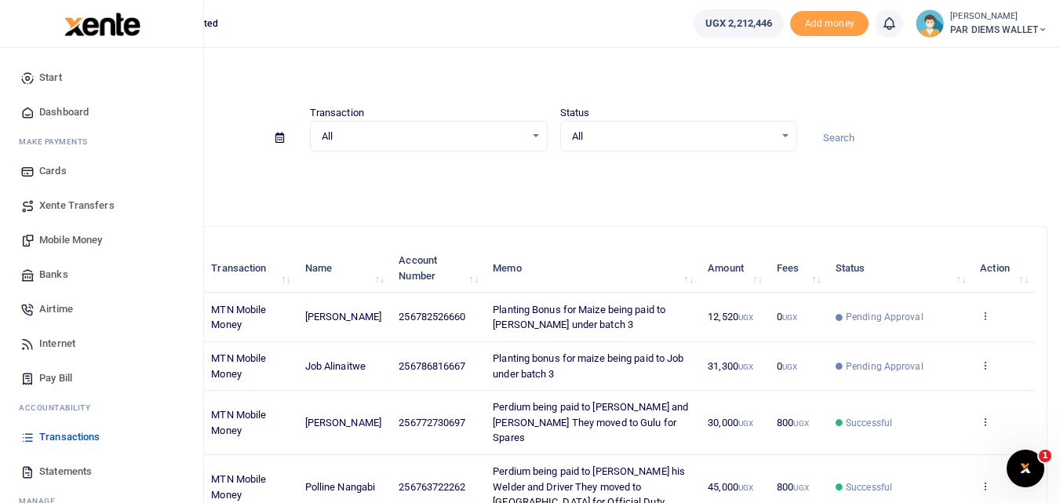
click at [60, 237] on span "Mobile Money" at bounding box center [70, 240] width 63 height 16
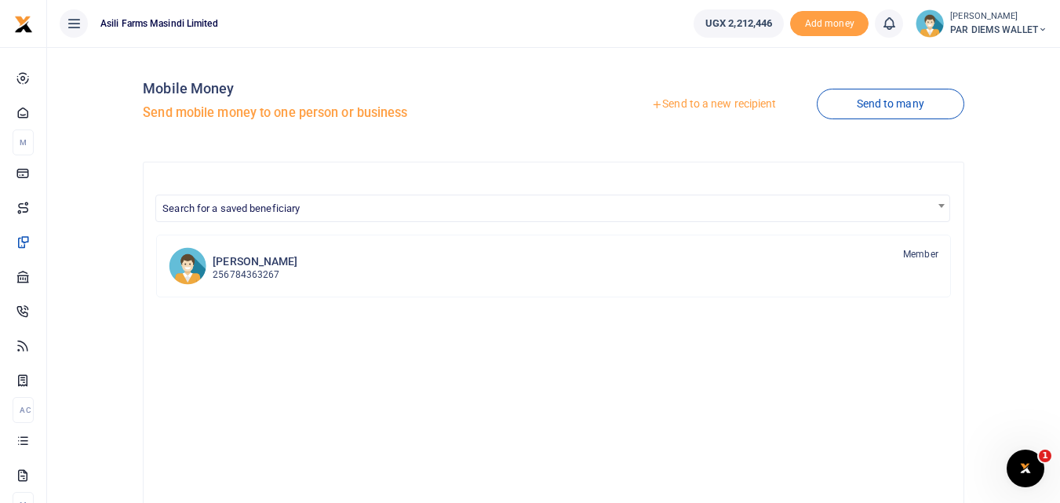
click at [703, 106] on link "Send to a new recipient" at bounding box center [713, 104] width 205 height 28
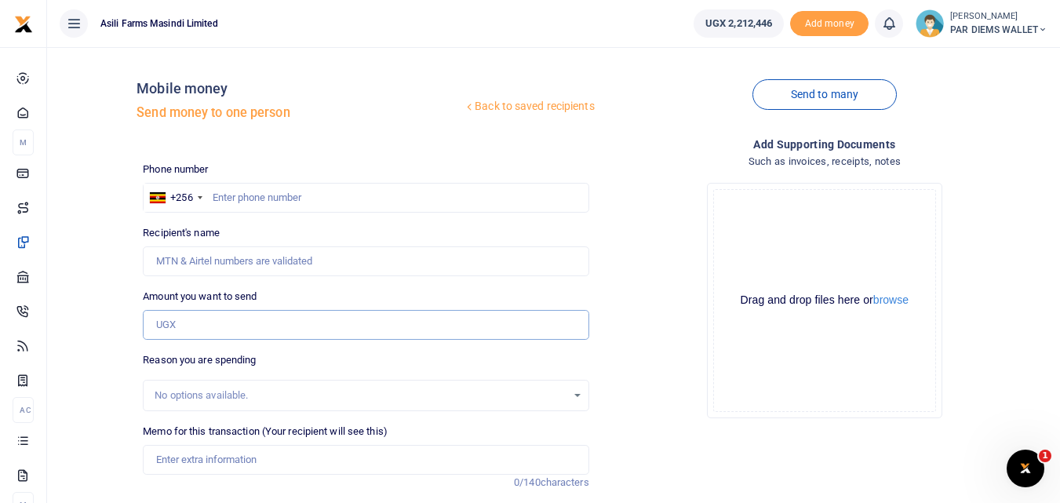
click at [177, 325] on input "Amount you want to send" at bounding box center [366, 325] width 446 height 30
type input "6,260"
click at [255, 198] on input "text" at bounding box center [366, 198] width 446 height 30
click at [232, 205] on input "text" at bounding box center [366, 198] width 446 height 30
type input "777892338"
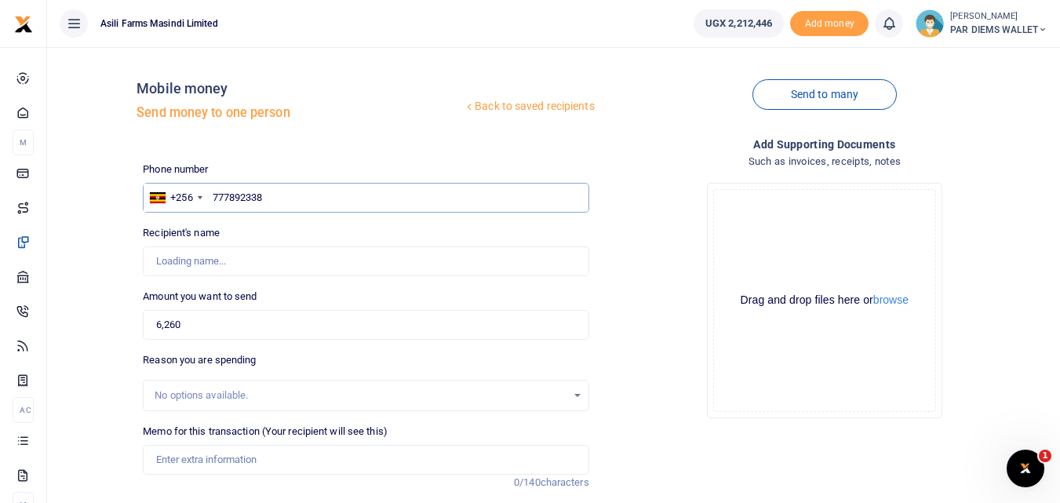
type input "Ivan Muhumuza"
type input "777892338"
click at [206, 329] on input "6,260" at bounding box center [366, 325] width 446 height 30
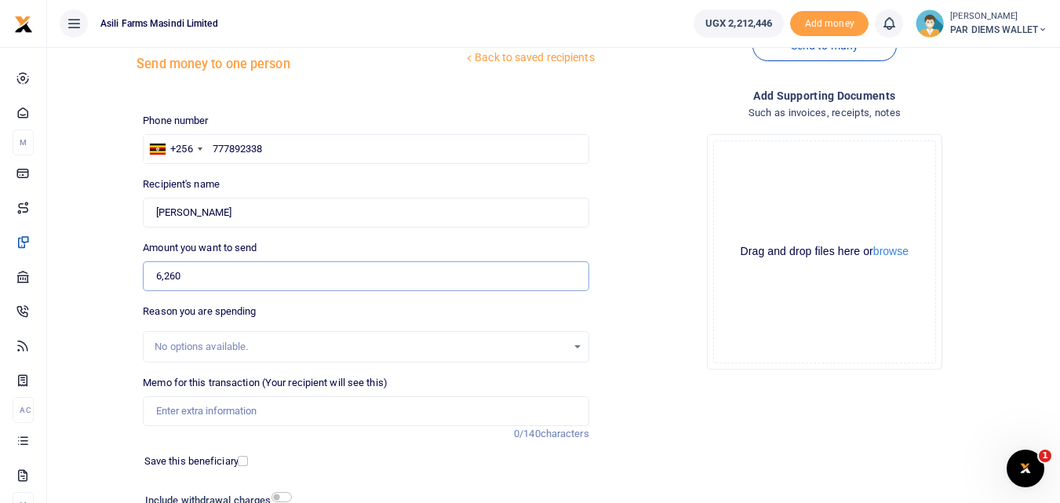
scroll to position [94, 0]
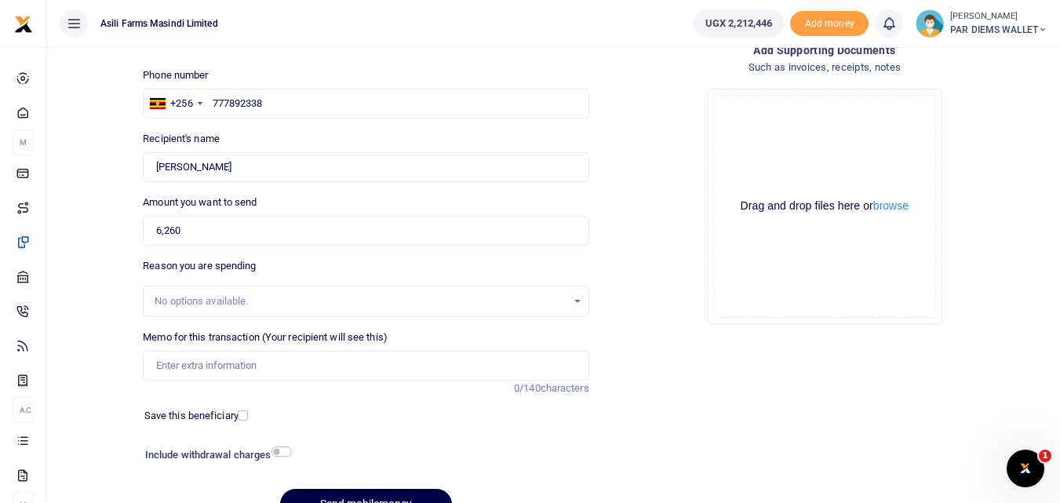
click at [200, 349] on div "Memo for this transaction (Your recipient will see this) Reason is required. 0/…" at bounding box center [366, 355] width 446 height 51
click at [194, 363] on input "Memo for this transaction (Your recipient will see this)" at bounding box center [366, 366] width 446 height 30
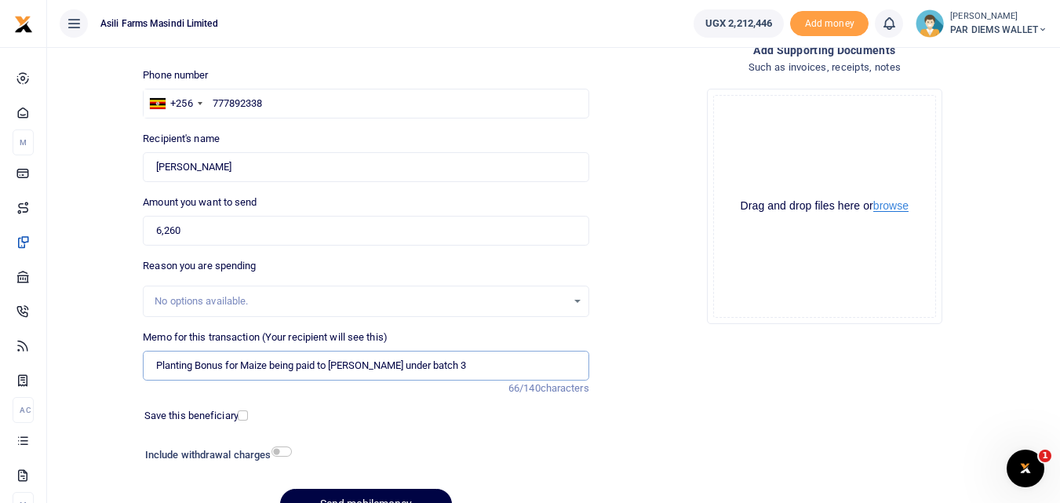
type input "Planting Bonus for Maize being paid to Ivan Muhumuza under batch 3"
click at [901, 200] on button "browse" at bounding box center [890, 206] width 35 height 12
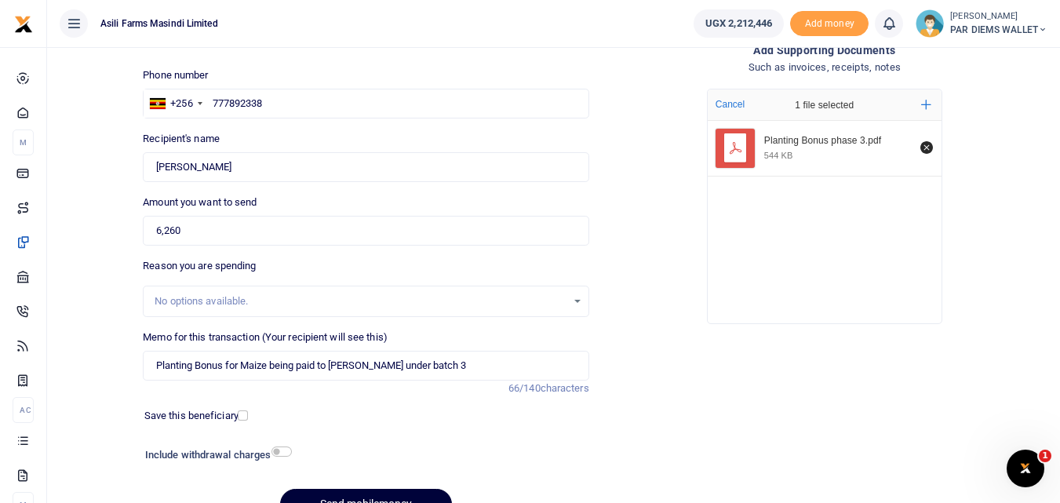
click at [371, 494] on button "Send mobilemoney" at bounding box center [366, 504] width 172 height 31
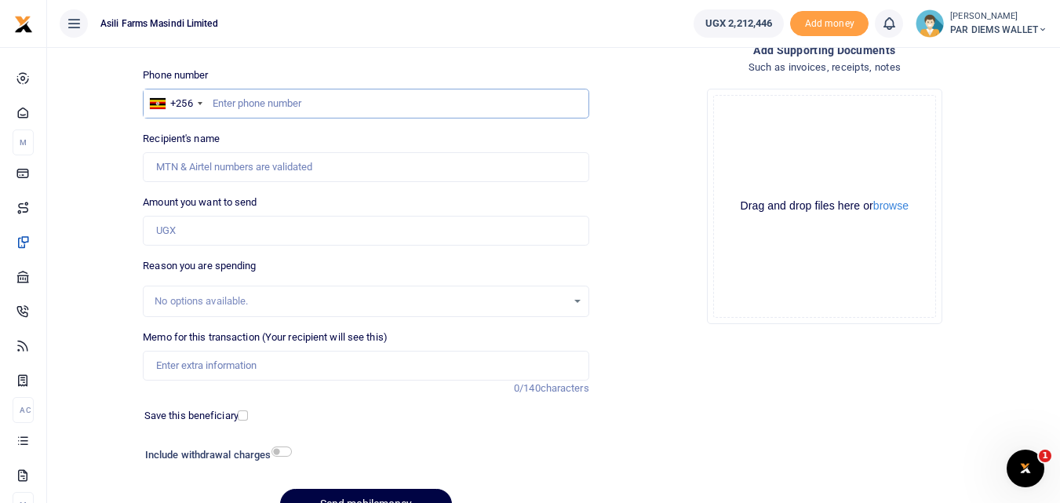
click at [301, 103] on input "text" at bounding box center [366, 104] width 446 height 30
type input "779498092"
type input "Christine Ipalei"
type input "779498092"
click at [184, 244] on input "Amount you want to send" at bounding box center [366, 231] width 446 height 30
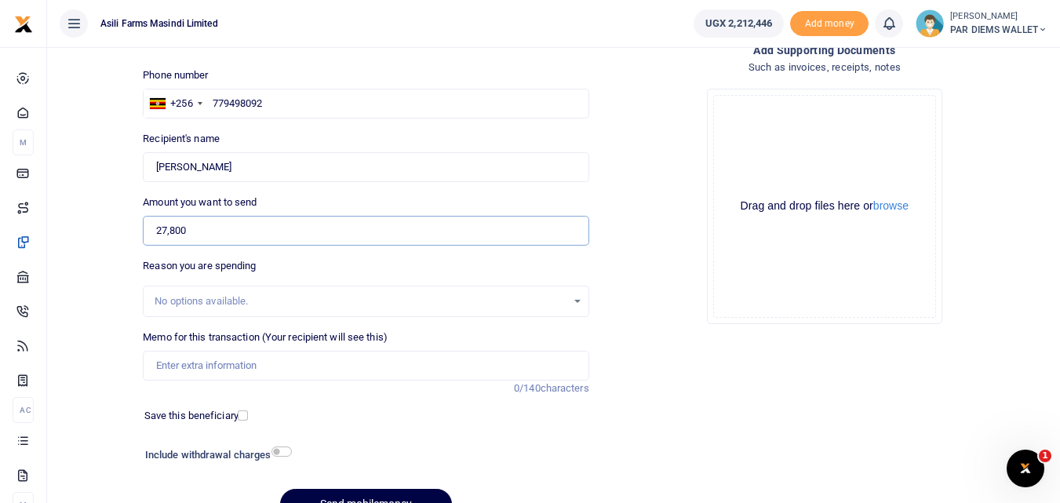
type input "27,800"
click at [219, 362] on input "Memo for this transaction (Your recipient will see this)" at bounding box center [366, 366] width 446 height 30
click at [228, 369] on input "Planting Bonus being paid to Boniface" at bounding box center [366, 366] width 446 height 30
click at [426, 373] on input "Planting Bonus for Maize being paid to Boniface" at bounding box center [366, 366] width 446 height 30
type input "Planting Bonus for Maize being paid to Boniface Simiyu under batch 3"
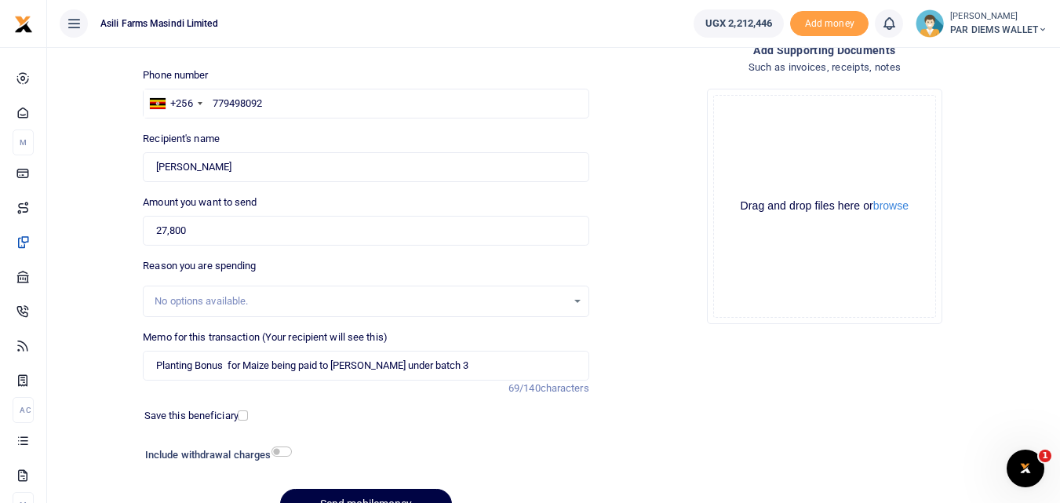
click at [762, 162] on div "Drag and drop files here or browse Powered by Uppy" at bounding box center [824, 206] width 223 height 223
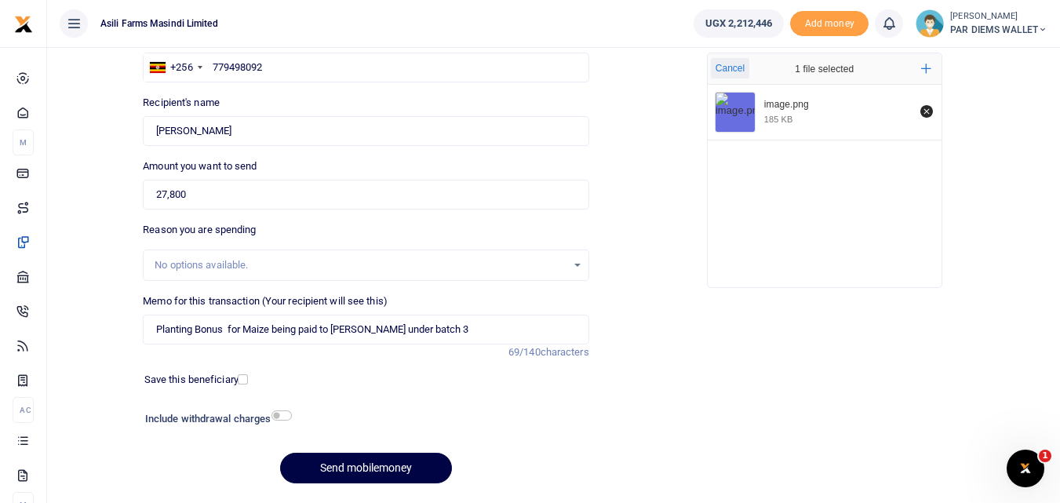
scroll to position [139, 0]
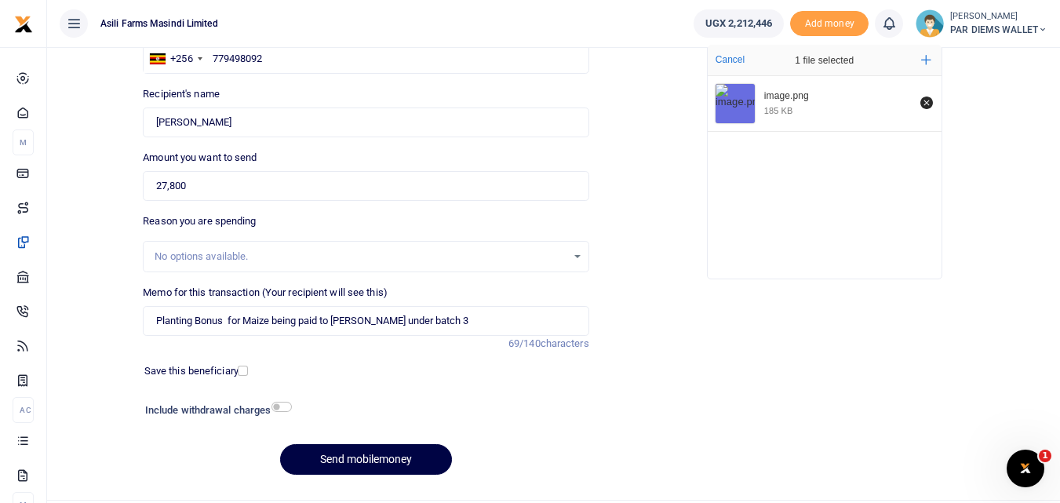
click at [432, 443] on div "Phone number +256 Uganda +256 779498092 Phone is required. Recipient's name Fou…" at bounding box center [366, 255] width 458 height 465
click at [417, 457] on button "Send mobilemoney" at bounding box center [366, 459] width 172 height 31
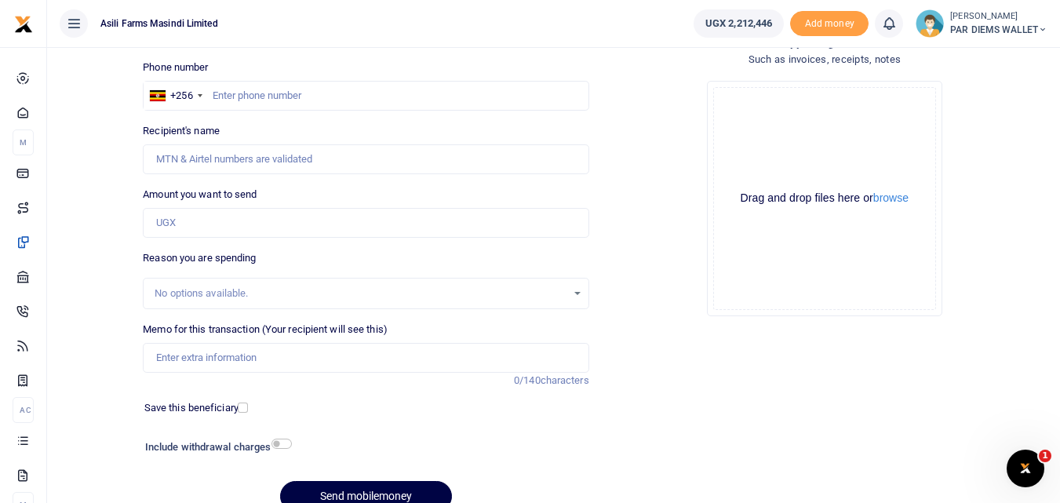
scroll to position [57, 0]
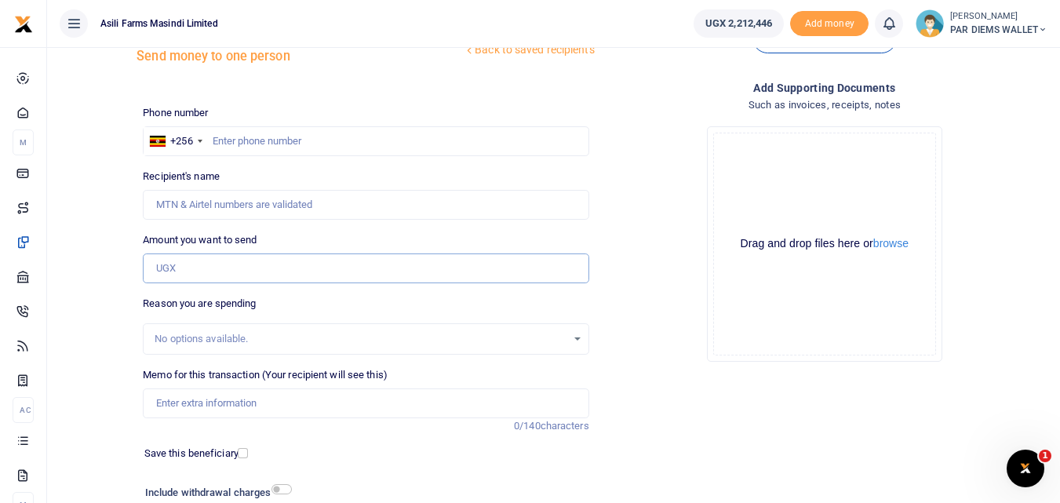
click at [182, 268] on input "Amount you want to send" at bounding box center [366, 268] width 446 height 30
type input "11,120"
click at [257, 148] on input "text" at bounding box center [366, 141] width 446 height 30
type input "772459421"
type input "Allan Oryema"
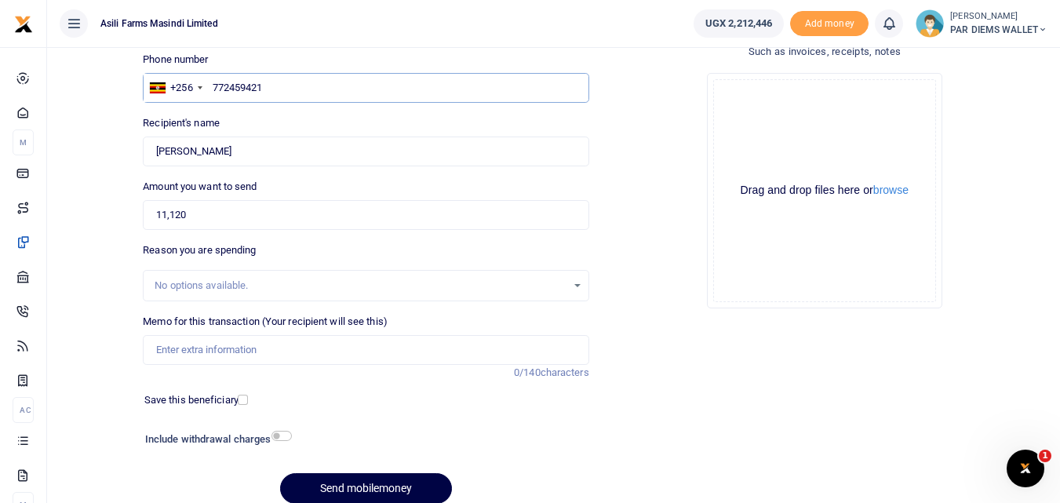
scroll to position [123, 0]
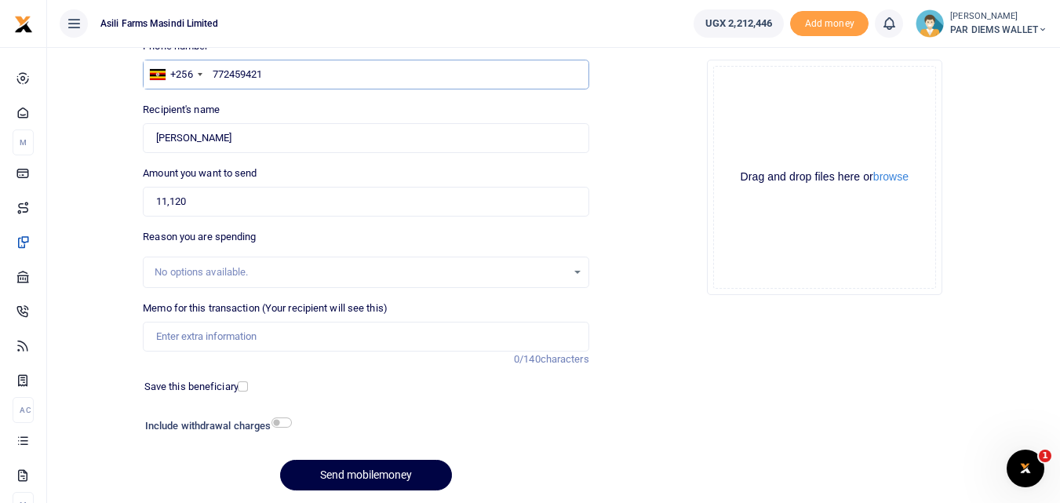
type input "772459421"
click at [220, 330] on input "Memo for this transaction (Your recipient will see this)" at bounding box center [366, 337] width 446 height 30
type input "Planting bonus for Maize being paid to Allan Oryem under batch 3"
click at [770, 85] on div "Drag and drop files here or browse Powered by Uppy" at bounding box center [824, 177] width 223 height 223
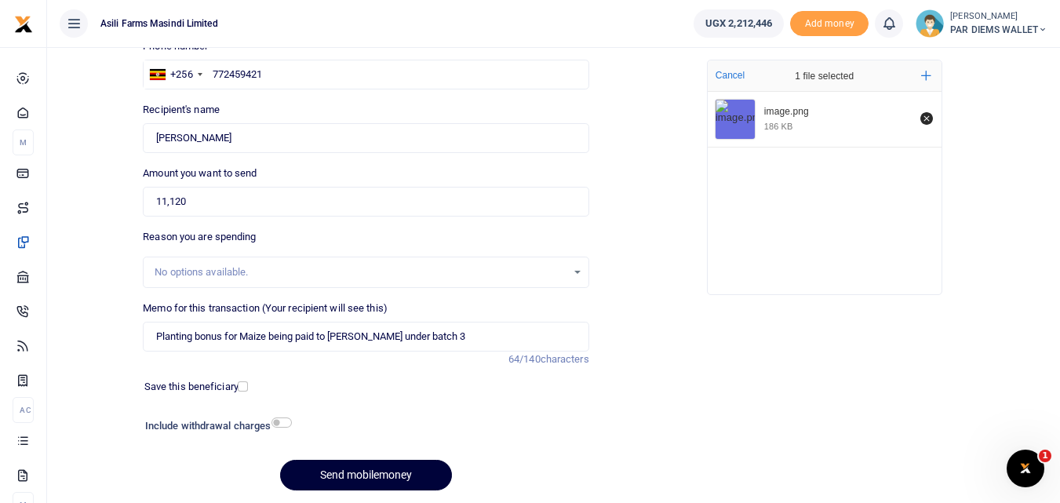
click at [349, 469] on button "Send mobilemoney" at bounding box center [366, 475] width 172 height 31
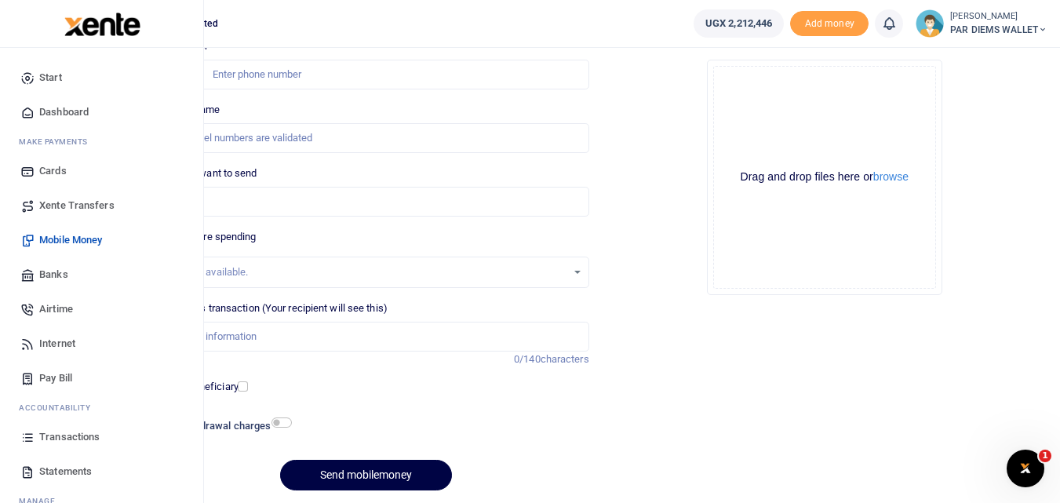
click at [24, 433] on icon at bounding box center [27, 437] width 14 height 14
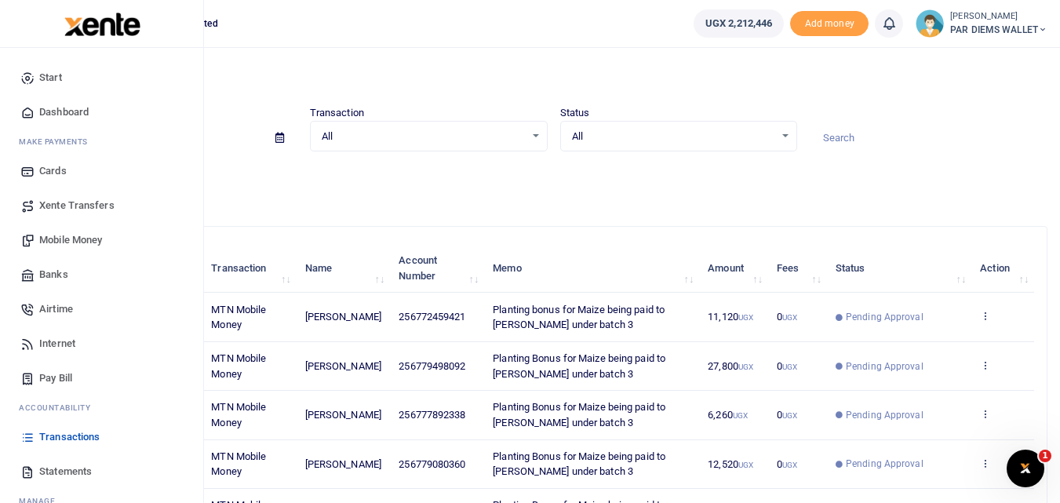
click at [75, 239] on span "Mobile Money" at bounding box center [70, 240] width 63 height 16
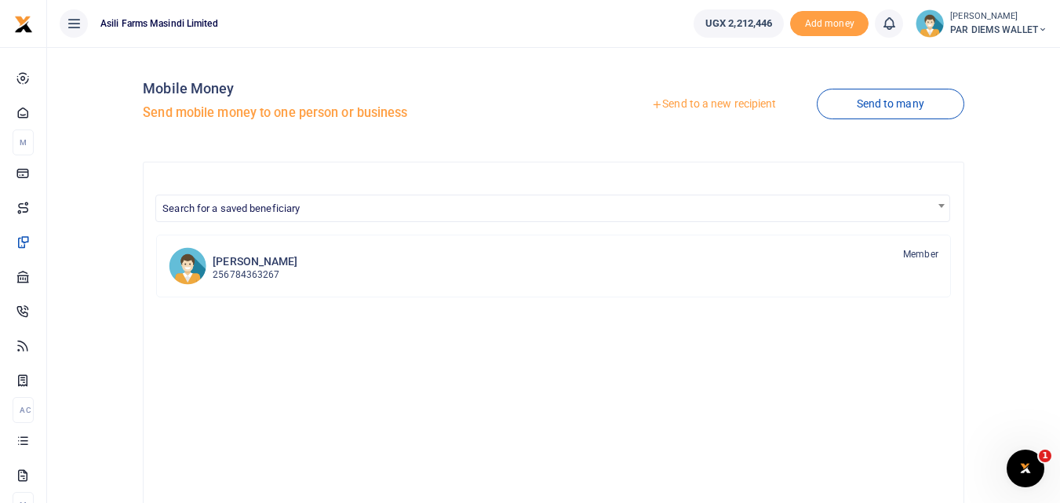
click at [685, 101] on link "Send to a new recipient" at bounding box center [713, 104] width 205 height 28
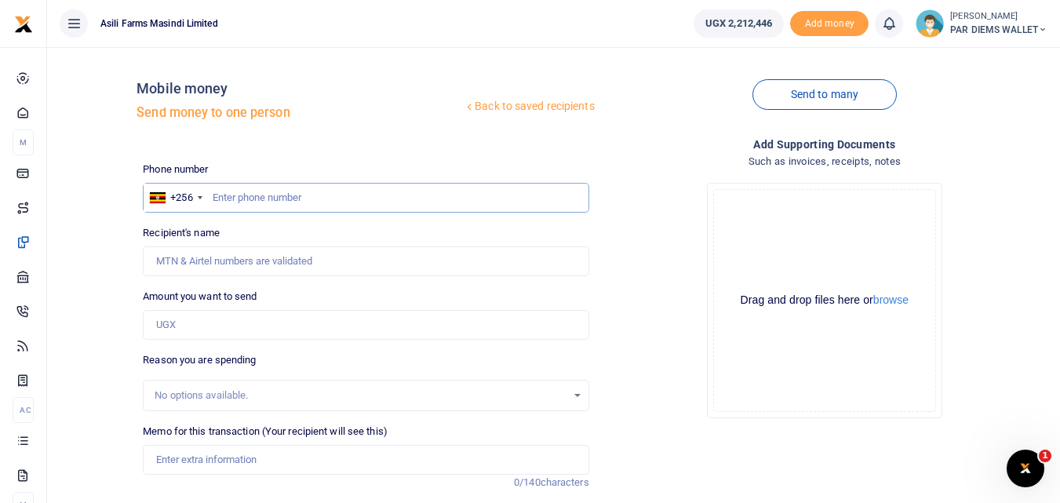
click at [235, 192] on input "text" at bounding box center [366, 198] width 446 height 30
type input "771320514"
type input "Kiirya Christopher"
click at [235, 192] on input "771320514" at bounding box center [366, 198] width 446 height 30
type input "771320514"
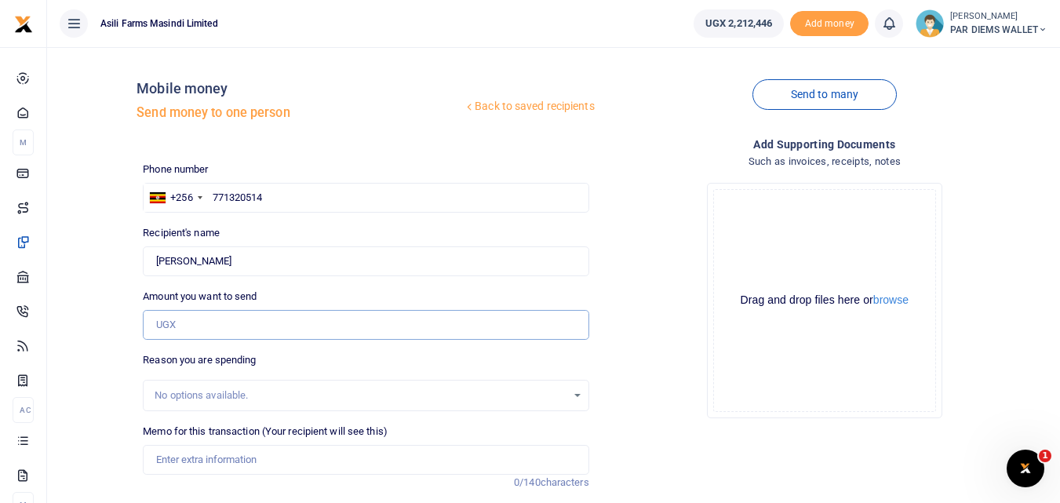
click at [203, 321] on input "Amount you want to send" at bounding box center [366, 325] width 446 height 30
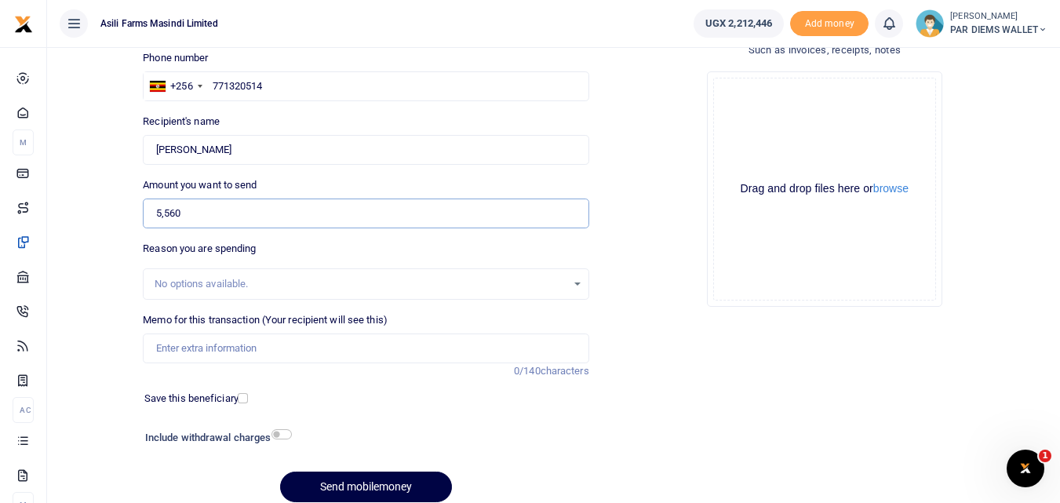
scroll to position [122, 0]
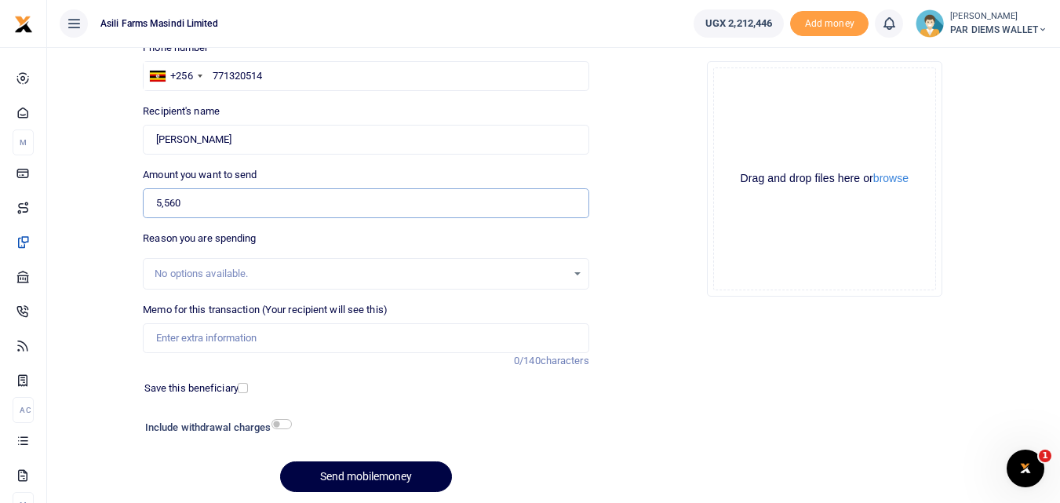
type input "5,560"
click at [213, 342] on input "Memo for this transaction (Your recipient will see this)" at bounding box center [366, 338] width 446 height 30
click at [235, 343] on input "Planting Bonus being paid to Kiirya Christopher" at bounding box center [366, 338] width 446 height 30
click at [227, 342] on input "Planting Bonus being paid to Kiirya Christopher" at bounding box center [366, 338] width 446 height 30
click at [466, 346] on input "Planting Bonus for Maize being paid to Kiirya Christopher" at bounding box center [366, 338] width 446 height 30
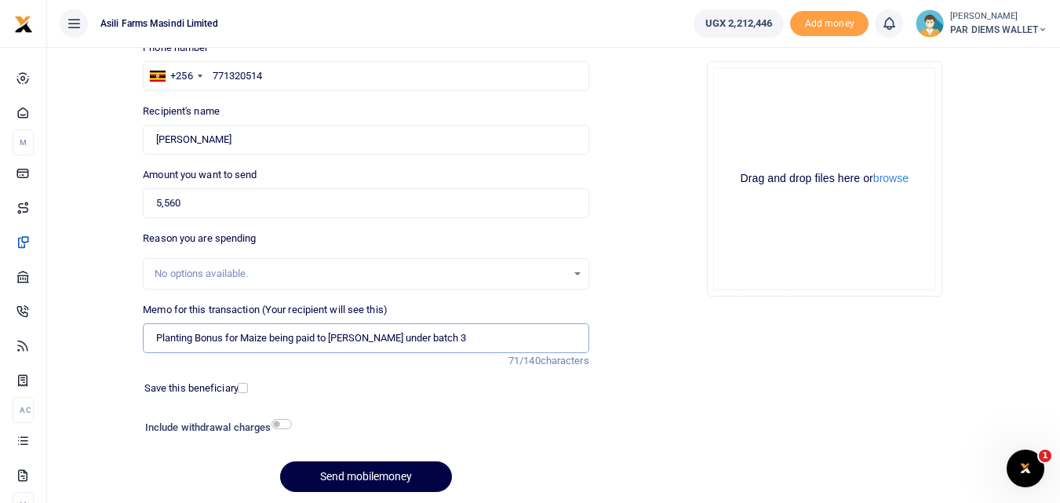
type input "Planting Bonus for Maize being paid to Kiirya Christopher under batch 3"
click at [811, 131] on div "Drag and drop files here or browse Powered by Uppy" at bounding box center [824, 178] width 223 height 223
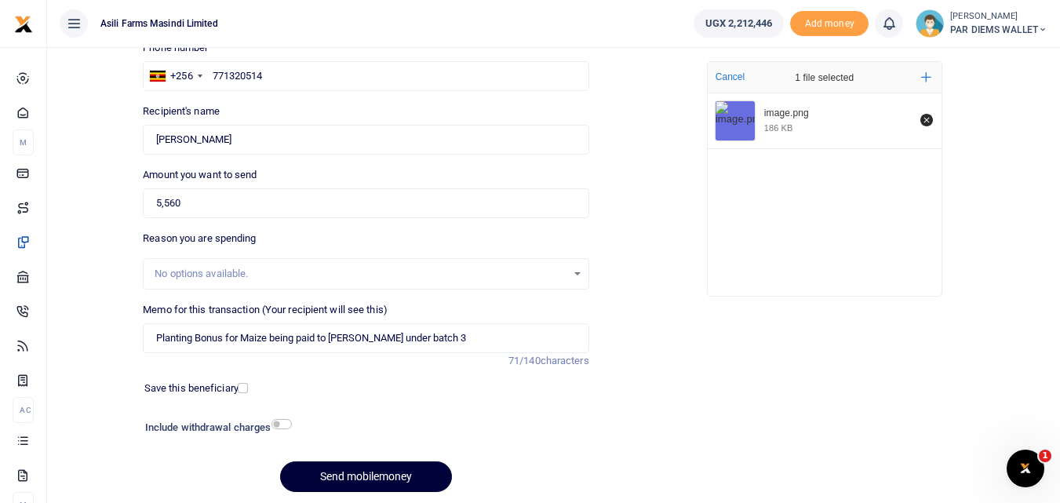
click at [359, 474] on button "Send mobilemoney" at bounding box center [366, 476] width 172 height 31
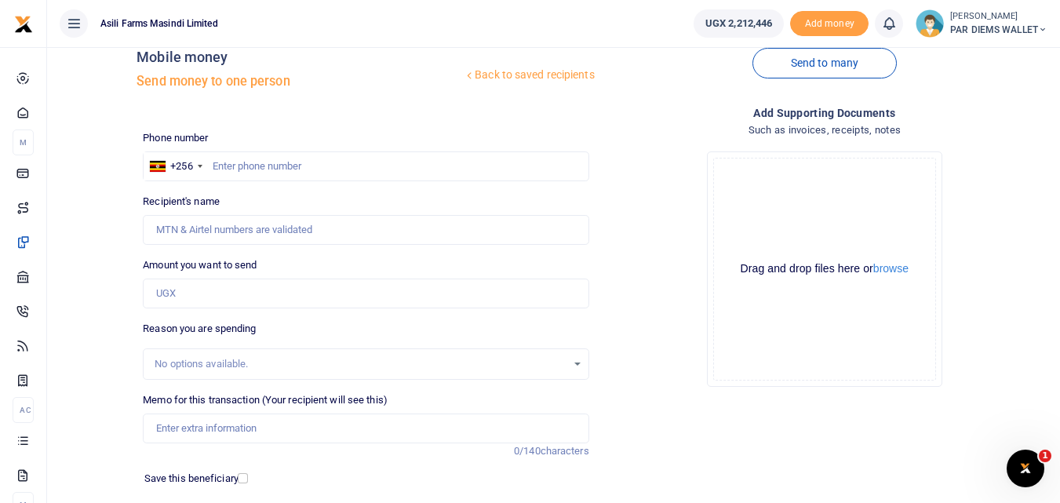
scroll to position [27, 0]
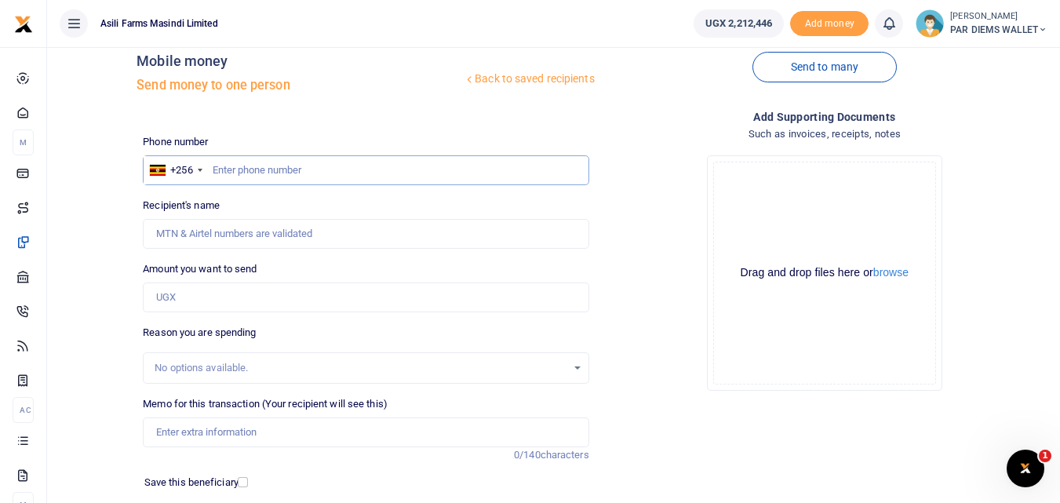
click at [271, 167] on input "text" at bounding box center [366, 170] width 446 height 30
click at [223, 173] on input "text" at bounding box center [366, 170] width 446 height 30
type input "771405634"
type input "[DEMOGRAPHIC_DATA][PERSON_NAME]"
type input "771405634"
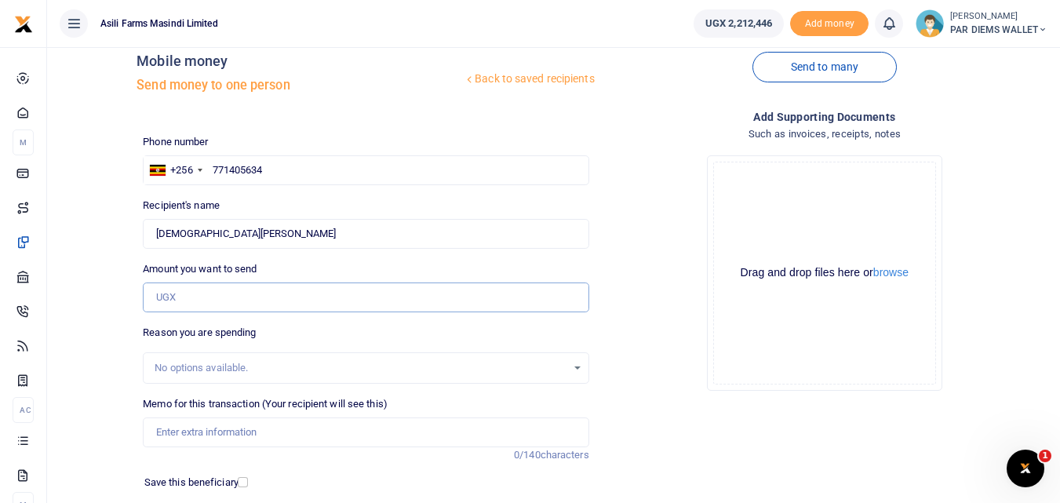
click at [163, 305] on input "Amount you want to send" at bounding box center [366, 298] width 446 height 30
type input "26,400"
click at [808, 200] on div "Drag and drop files here or browse Powered by Uppy" at bounding box center [824, 273] width 223 height 223
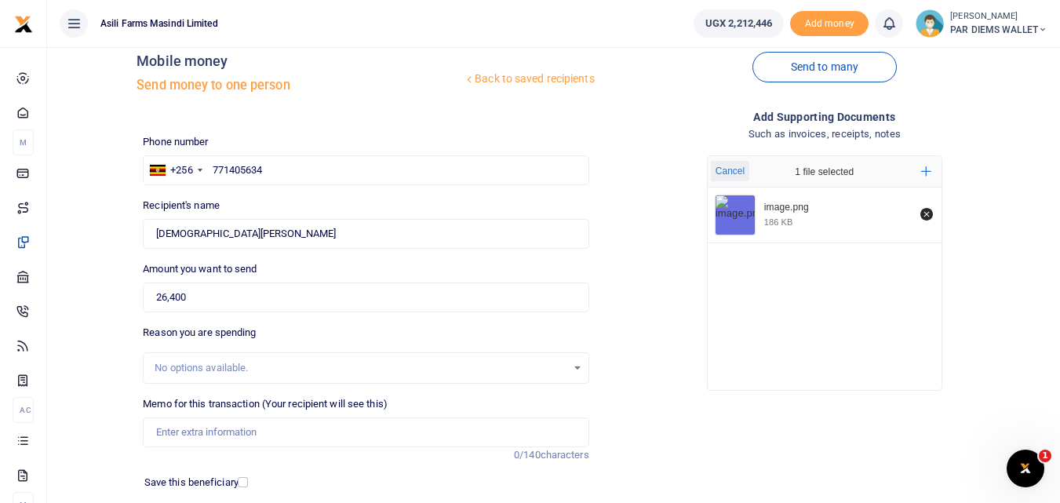
scroll to position [177, 0]
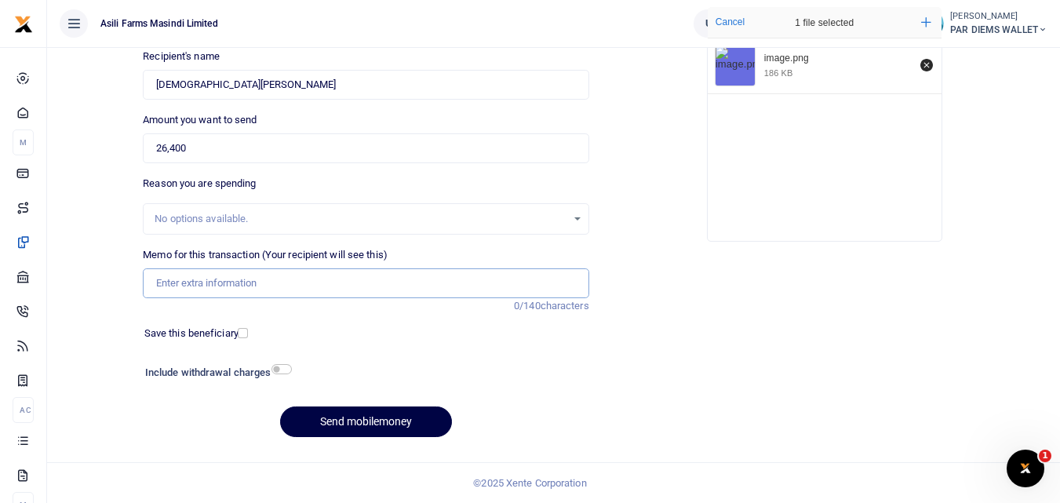
click at [195, 281] on input "Memo for this transaction (Your recipient will see this)" at bounding box center [366, 283] width 446 height 30
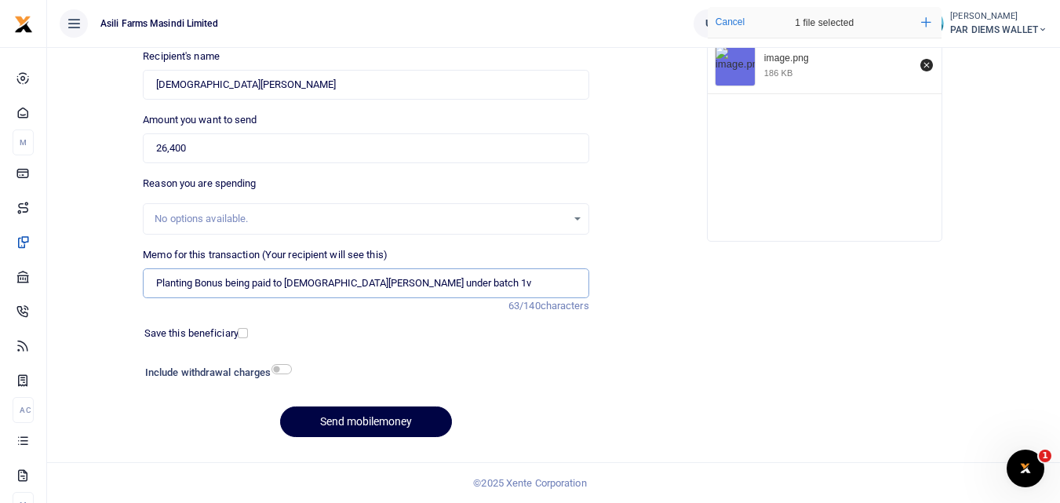
click at [482, 286] on input "Planting Bonus being paid to [DEMOGRAPHIC_DATA][PERSON_NAME] under batch 1v" at bounding box center [366, 283] width 446 height 30
click at [226, 287] on input "Planting Bonus being paid to [DEMOGRAPHIC_DATA][PERSON_NAME] under batch 3" at bounding box center [366, 283] width 446 height 30
type input "Planting Bonus for Maize being paid to [DEMOGRAPHIC_DATA][PERSON_NAME] under ba…"
click at [396, 417] on button "Send mobilemoney" at bounding box center [366, 422] width 172 height 31
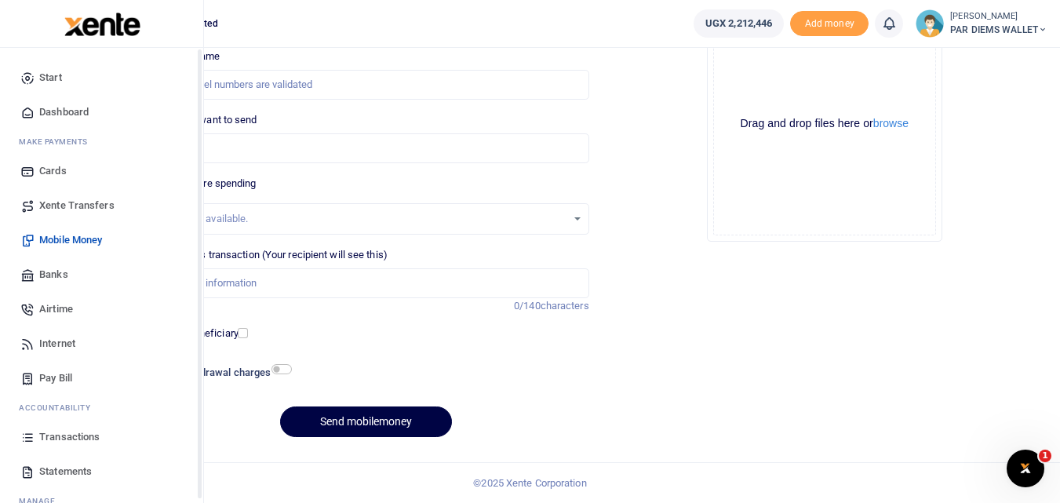
click at [19, 440] on link "Transactions" at bounding box center [102, 437] width 178 height 35
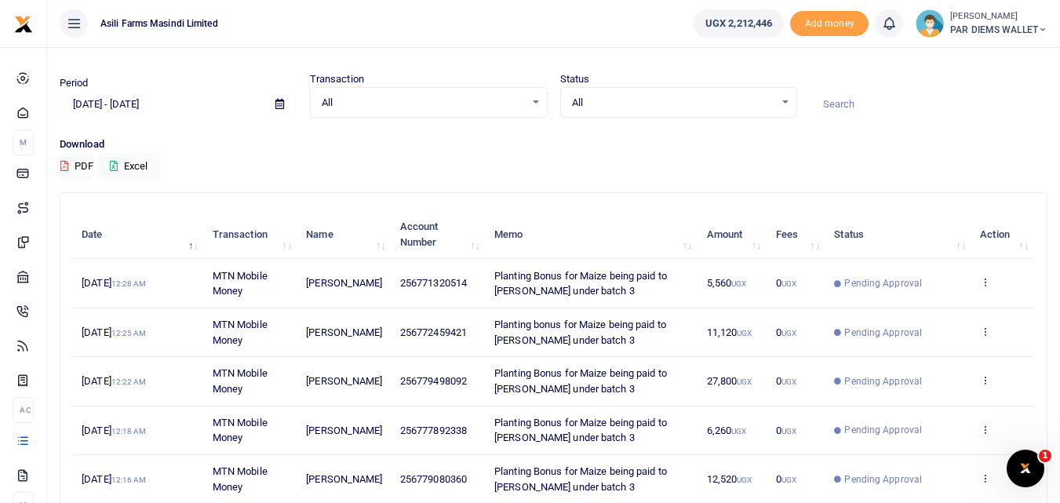
scroll to position [41, 0]
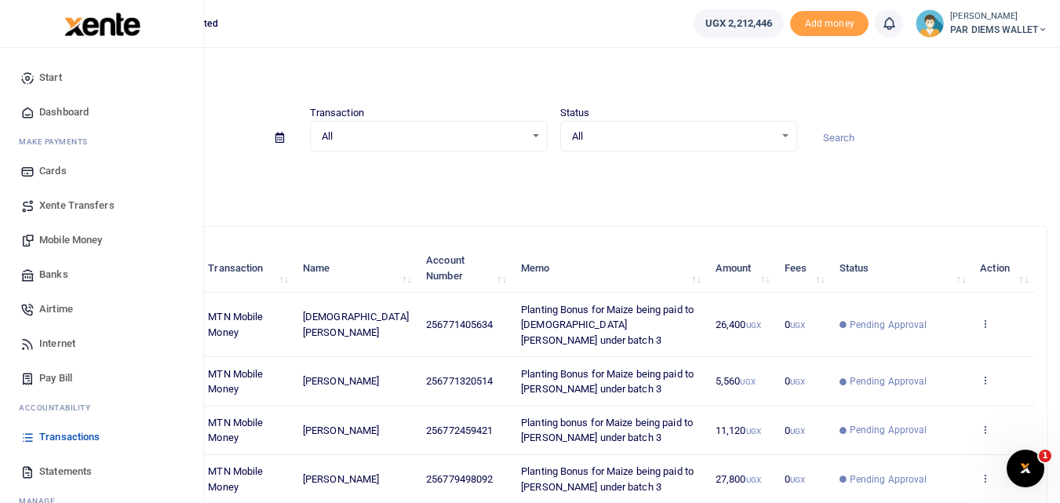
click at [64, 241] on span "Mobile Money" at bounding box center [70, 240] width 63 height 16
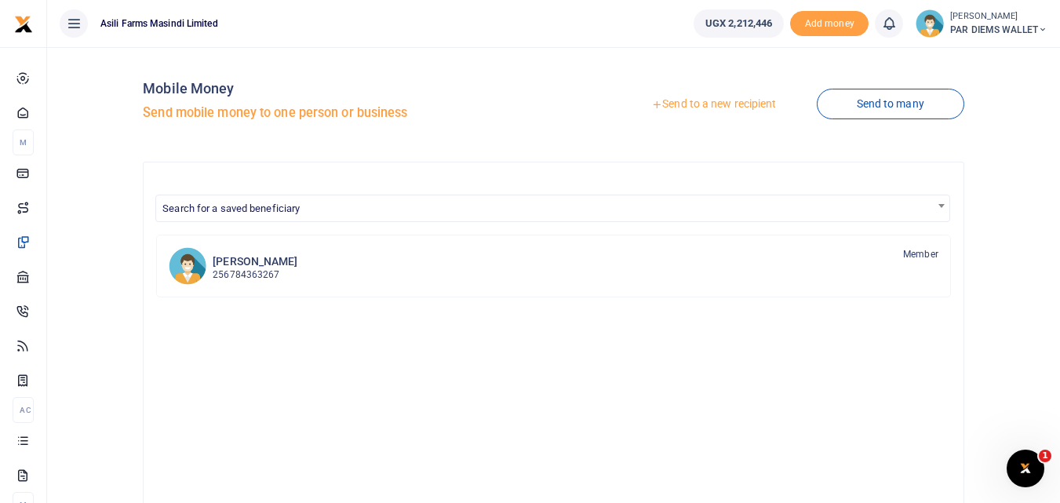
click at [717, 104] on link "Send to a new recipient" at bounding box center [713, 104] width 205 height 28
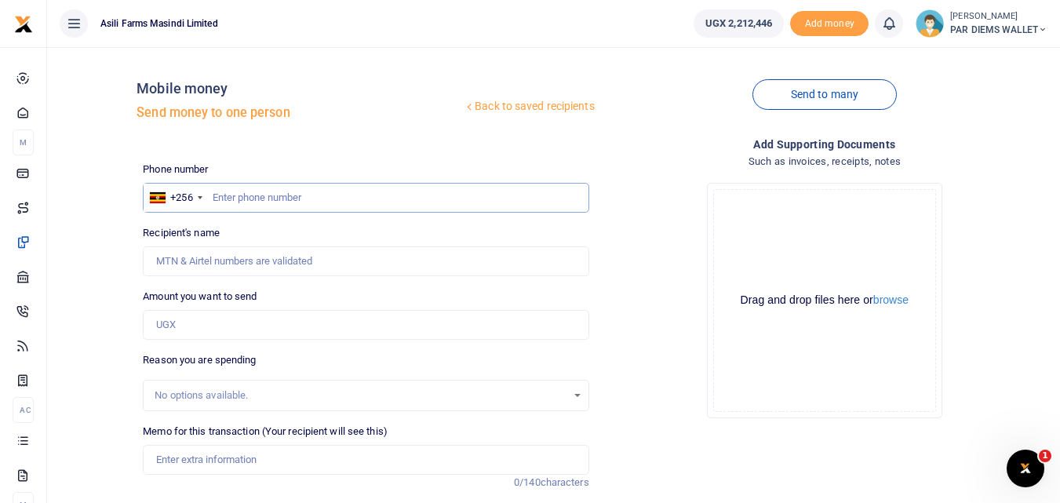
click at [245, 210] on input "text" at bounding box center [366, 198] width 446 height 30
click at [177, 323] on input "Amount you want to send" at bounding box center [366, 325] width 446 height 30
type input "10,560"
click at [791, 228] on div "Drag and drop files here or browse Powered by Uppy" at bounding box center [824, 300] width 223 height 223
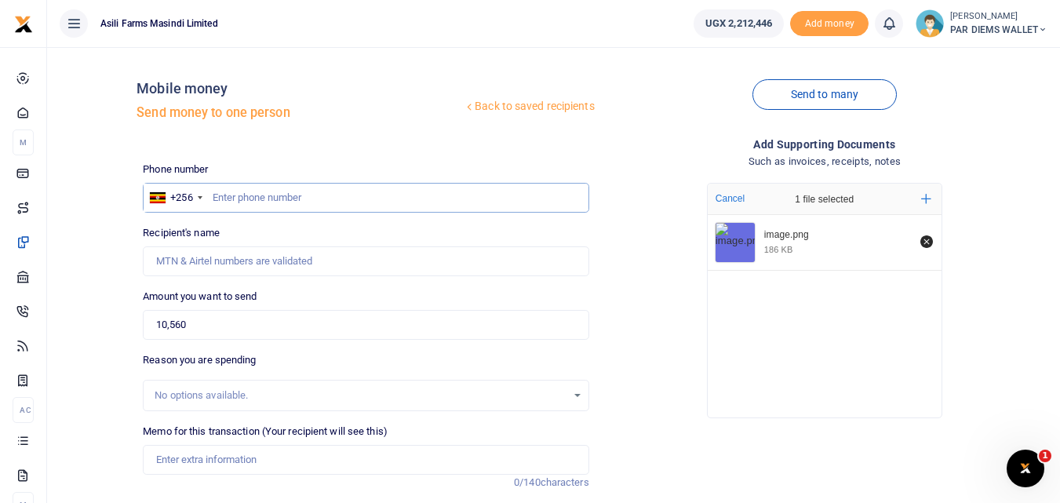
click at [259, 196] on input "text" at bounding box center [366, 198] width 446 height 30
type input "788594248"
type input "Muliimba Seremoth"
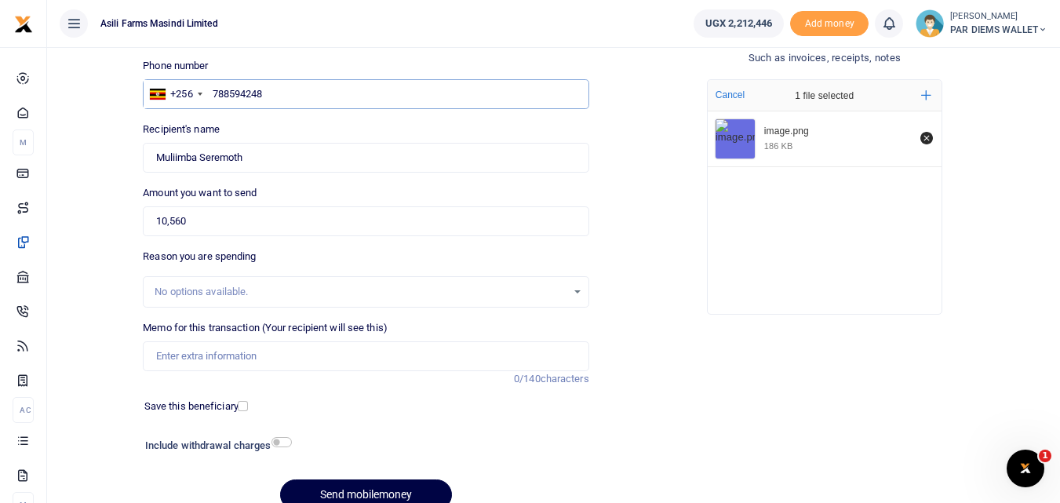
scroll to position [114, 0]
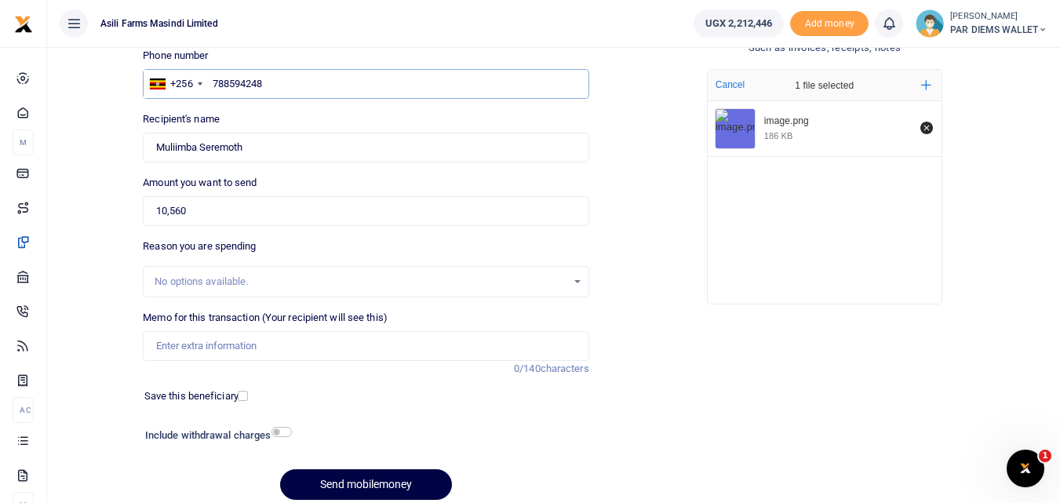
type input "788594248"
click at [220, 336] on input "Memo for this transaction (Your recipient will see this)" at bounding box center [366, 346] width 446 height 30
click at [388, 344] on input "Planting Bonus for Maize being paid to Mulimba Remoth under batch 3" at bounding box center [366, 346] width 446 height 30
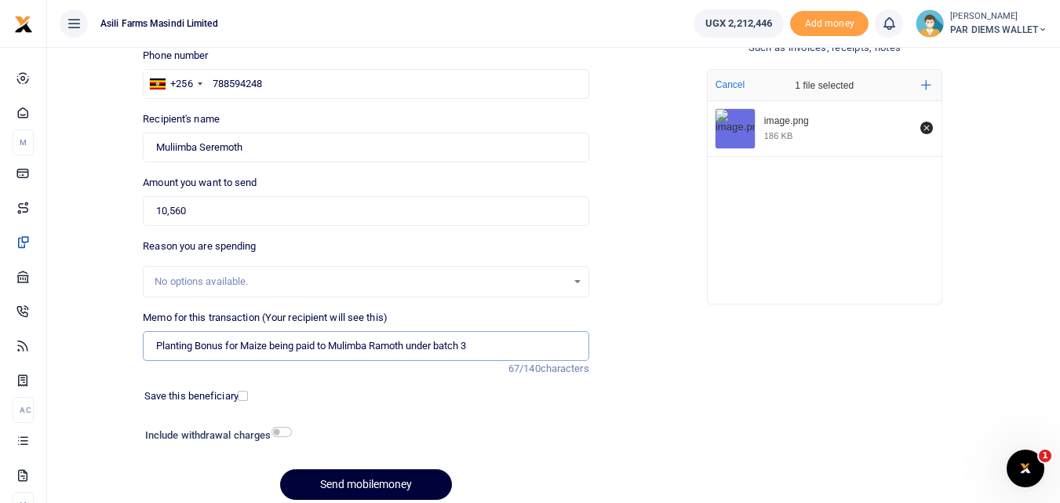
type input "Planting Bonus for Maize being paid to Mulimba Ramoth under batch 3"
click at [371, 480] on button "Send mobilemoney" at bounding box center [366, 484] width 172 height 31
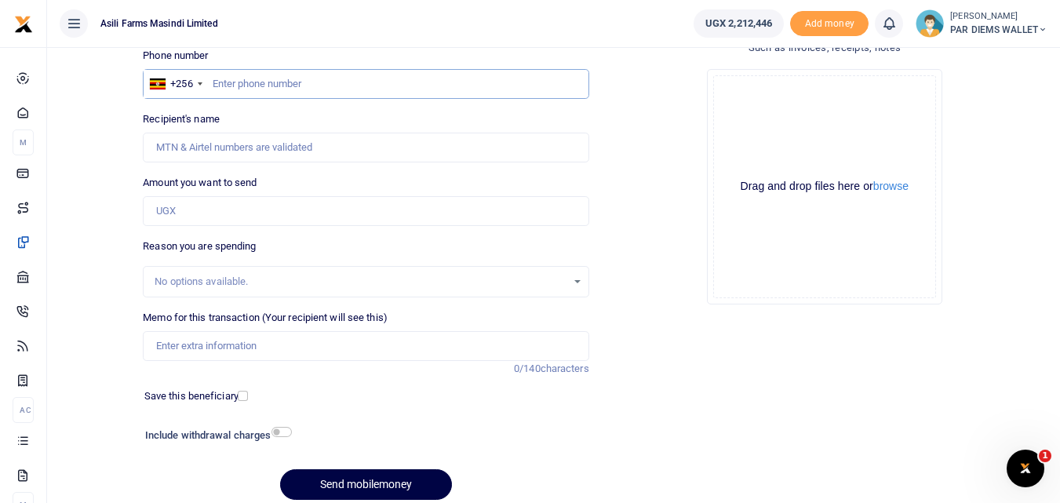
click at [271, 88] on input "text" at bounding box center [366, 84] width 446 height 30
type input "766081531"
type input "Mandela Taban"
type input "7"
type input "766081531"
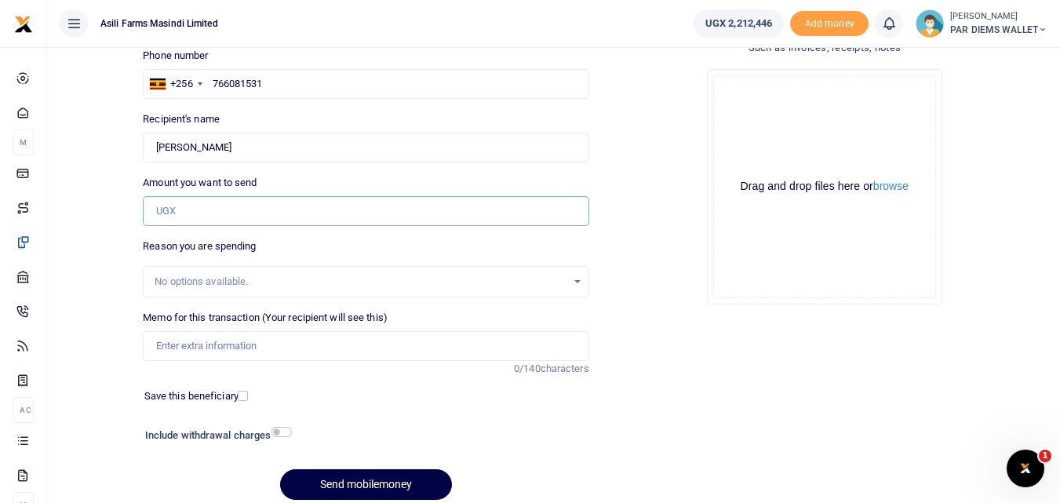
click at [261, 202] on input "Amount you want to send" at bounding box center [366, 211] width 446 height 30
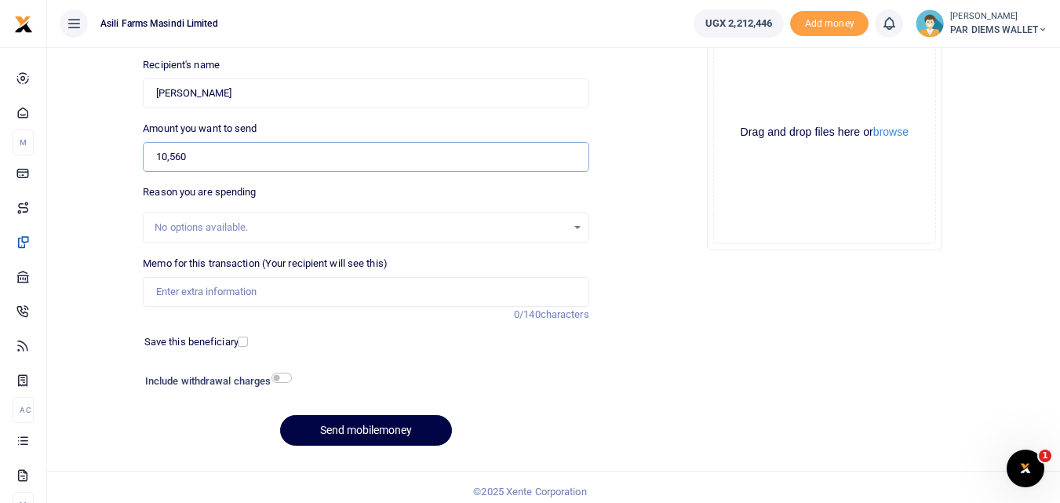
scroll to position [169, 0]
type input "10,560"
click at [210, 289] on input "Memo for this transaction (Your recipient will see this)" at bounding box center [366, 291] width 446 height 30
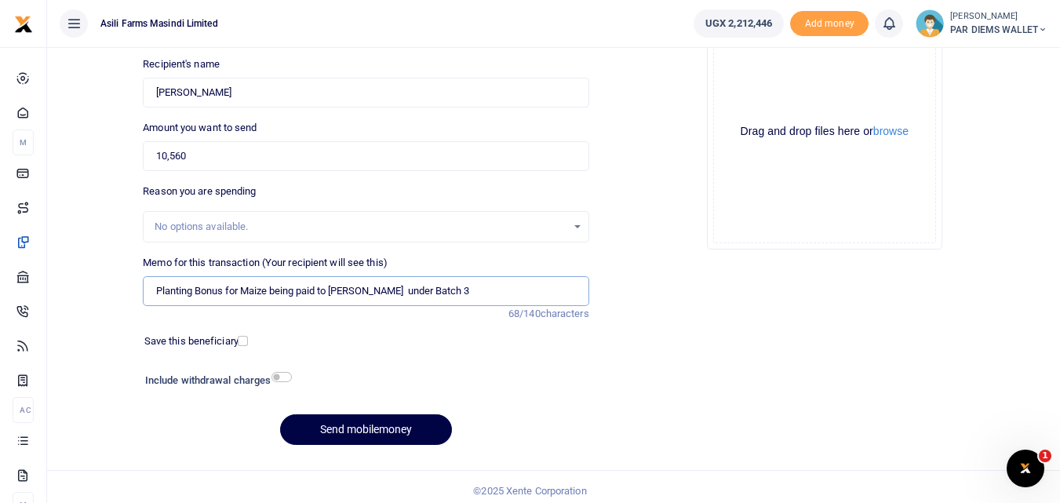
type input "Planting Bonus for Maize being paid to Richard Ekuma under Batch 3"
click at [796, 67] on div "Drag and drop files here or browse Powered by Uppy" at bounding box center [824, 131] width 223 height 223
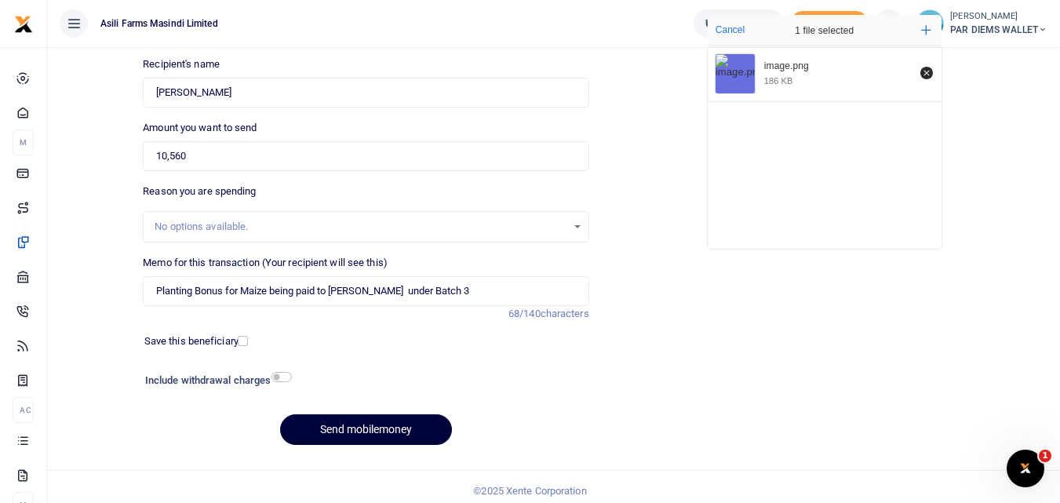
click at [364, 433] on button "Send mobilemoney" at bounding box center [366, 429] width 172 height 31
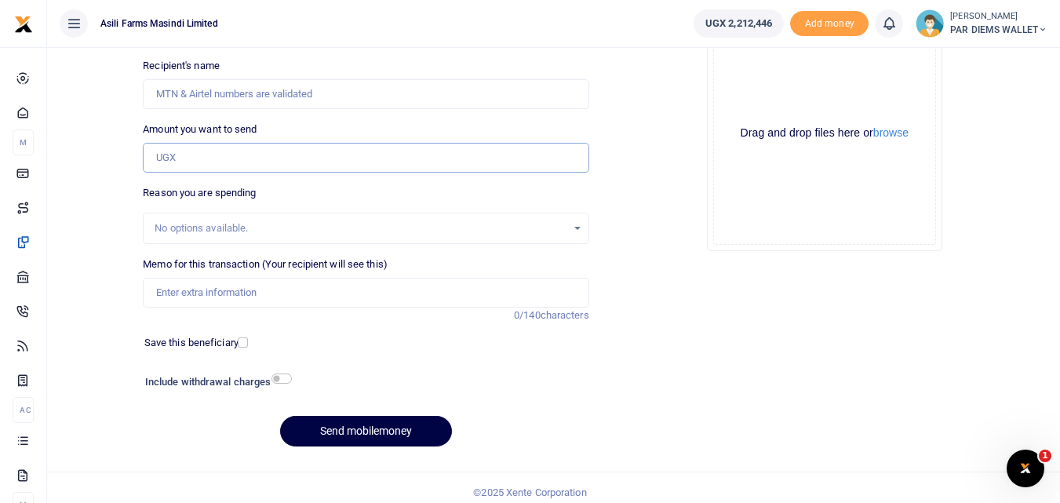
click at [200, 158] on input "Amount you want to send" at bounding box center [366, 158] width 446 height 30
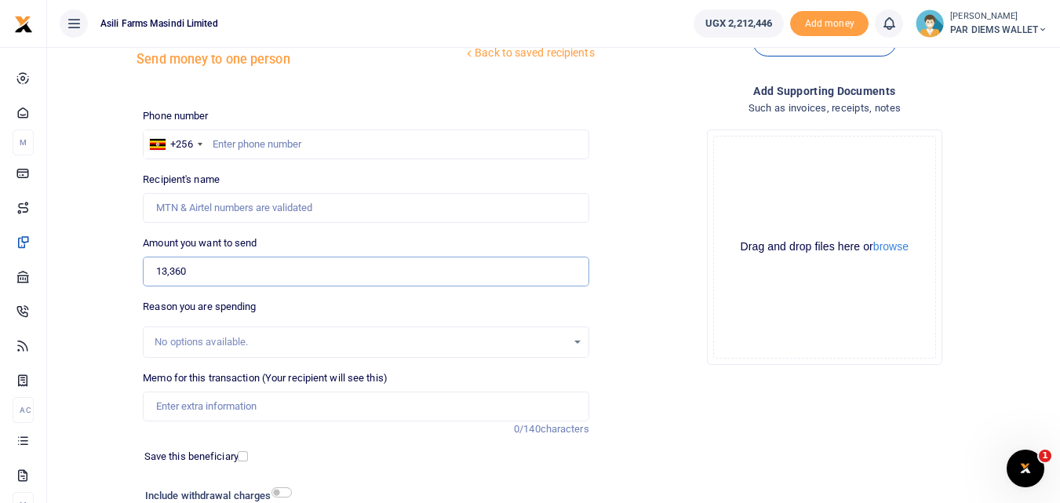
scroll to position [42, 0]
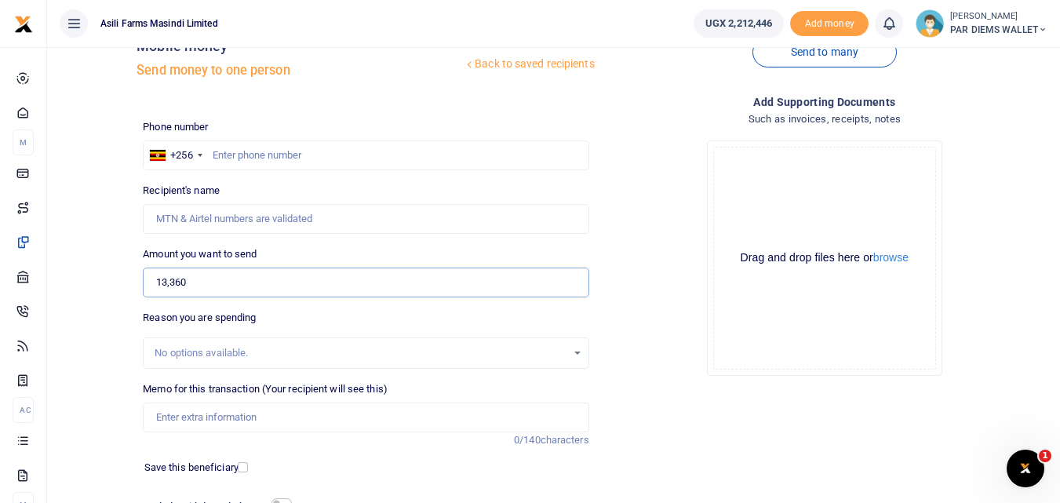
type input "13,360"
click at [251, 160] on input "text" at bounding box center [366, 155] width 446 height 30
click at [776, 213] on div "Drag and drop files here or browse Powered by Uppy" at bounding box center [824, 258] width 223 height 223
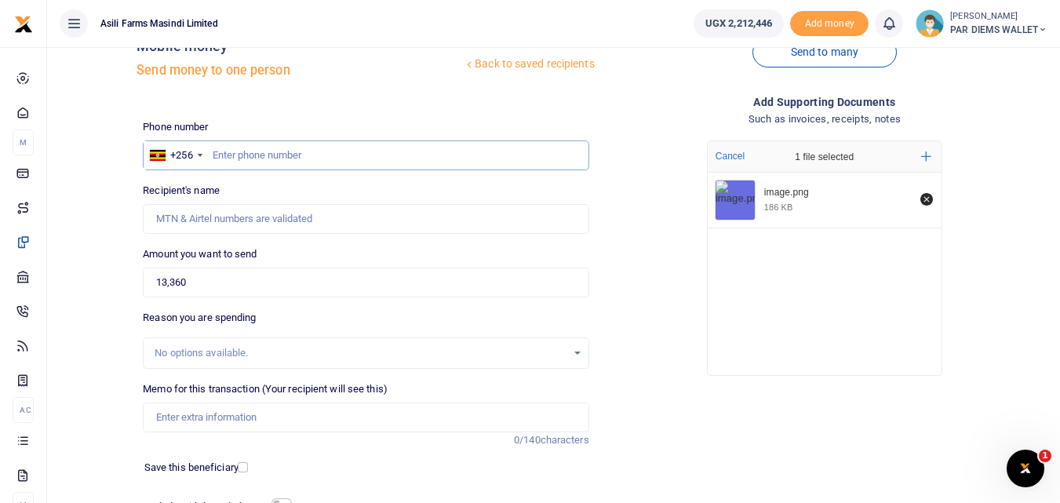
click at [269, 158] on input "text" at bounding box center [366, 155] width 446 height 30
type input "781635399"
type input "Emmanuel Epotu"
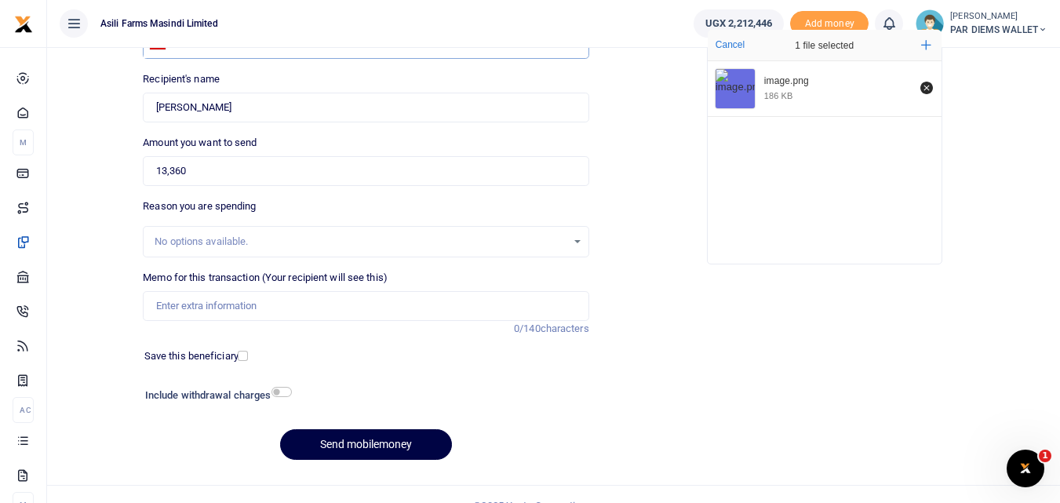
scroll to position [177, 0]
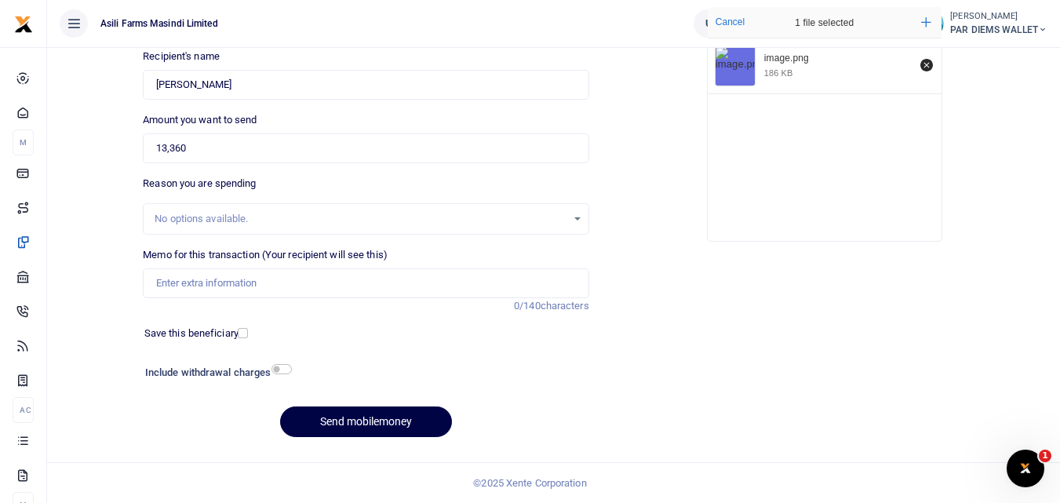
type input "781635399"
click at [206, 272] on input "Memo for this transaction (Your recipient will see this)" at bounding box center [366, 283] width 446 height 30
click at [228, 288] on input "Planting Bonus being paid to Emmanuel Epotu" at bounding box center [366, 283] width 446 height 30
click at [458, 295] on input "Planting Bonus for Maize being paid to Emmanuel Epotu" at bounding box center [366, 283] width 446 height 30
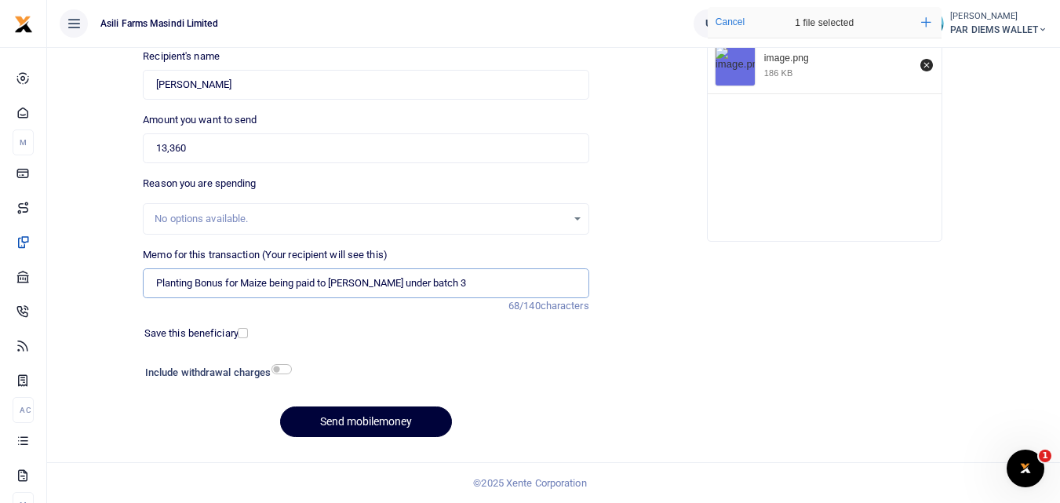
type input "Planting Bonus for Maize being paid to Emmanuel Epotu under batch 3"
click at [364, 422] on button "Send mobilemoney" at bounding box center [366, 422] width 172 height 31
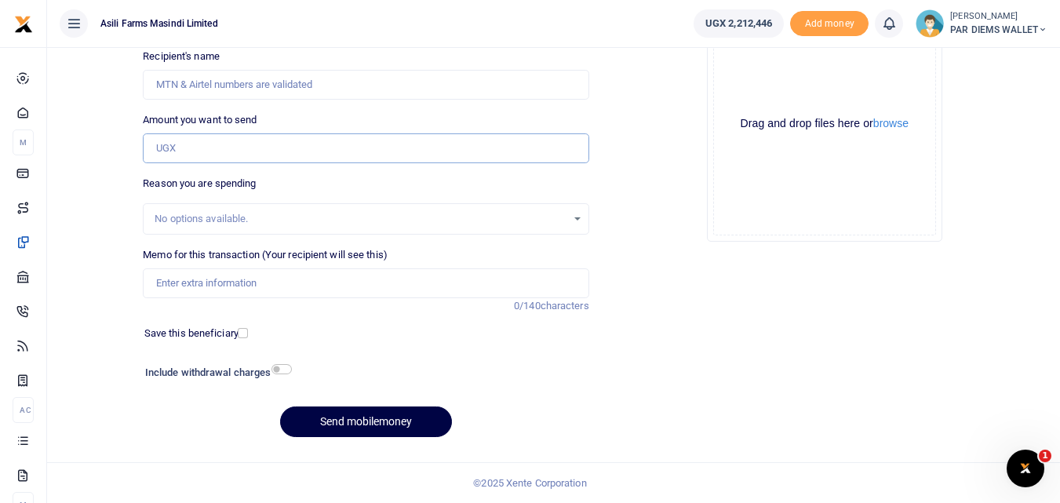
click at [200, 153] on input "Amount you want to send" at bounding box center [366, 148] width 446 height 30
type input "30,400"
click at [746, 85] on div "Drag and drop files here or browse Powered by Uppy" at bounding box center [824, 124] width 223 height 223
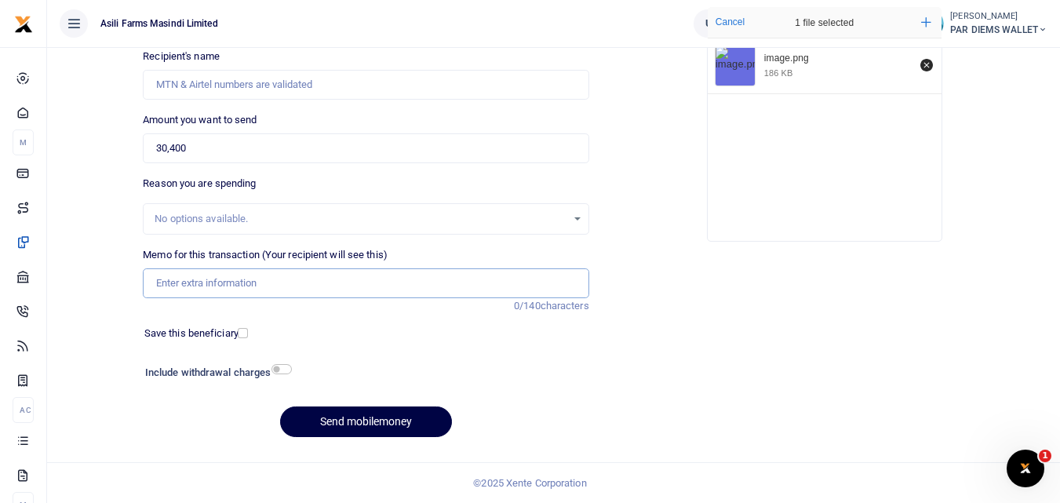
click at [298, 287] on input "Memo for this transaction (Your recipient will see this)" at bounding box center [366, 283] width 446 height 30
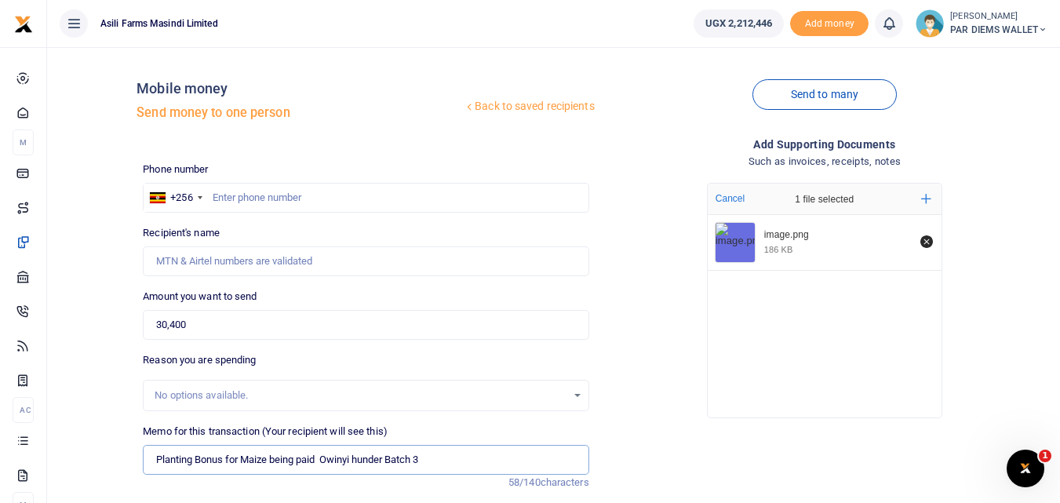
type input "Planting Bonus for Maize being paid Owinyi hunder Batch 3"
click at [223, 199] on input "text" at bounding box center [366, 198] width 446 height 30
type input "782007180"
type input "[PERSON_NAME]"
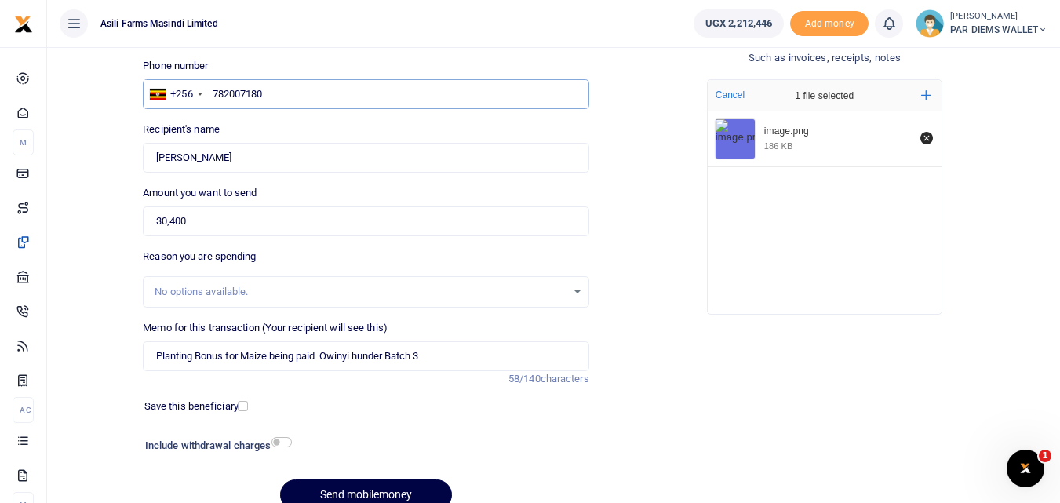
scroll to position [109, 0]
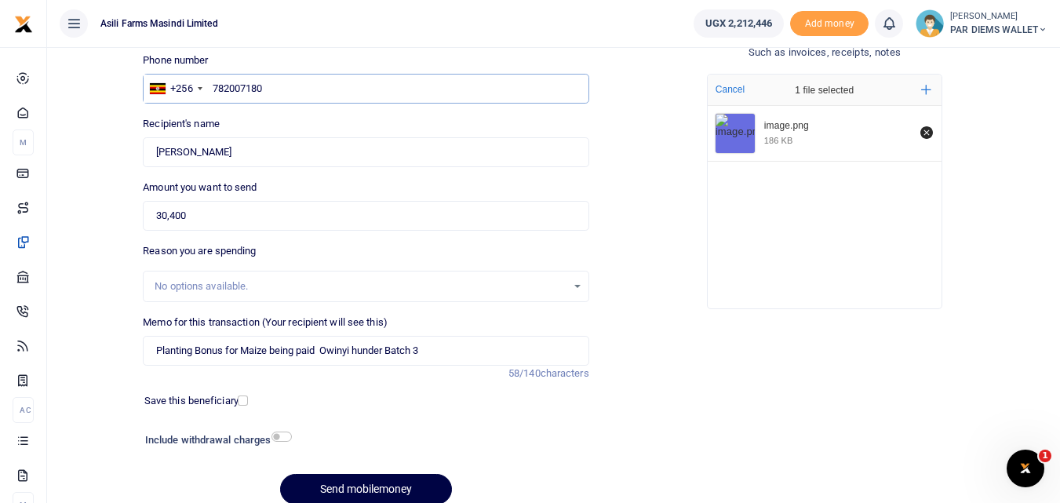
type input "782007180"
click at [361, 435] on div at bounding box center [424, 441] width 266 height 25
click at [380, 490] on button "Send mobilemoney" at bounding box center [366, 489] width 172 height 31
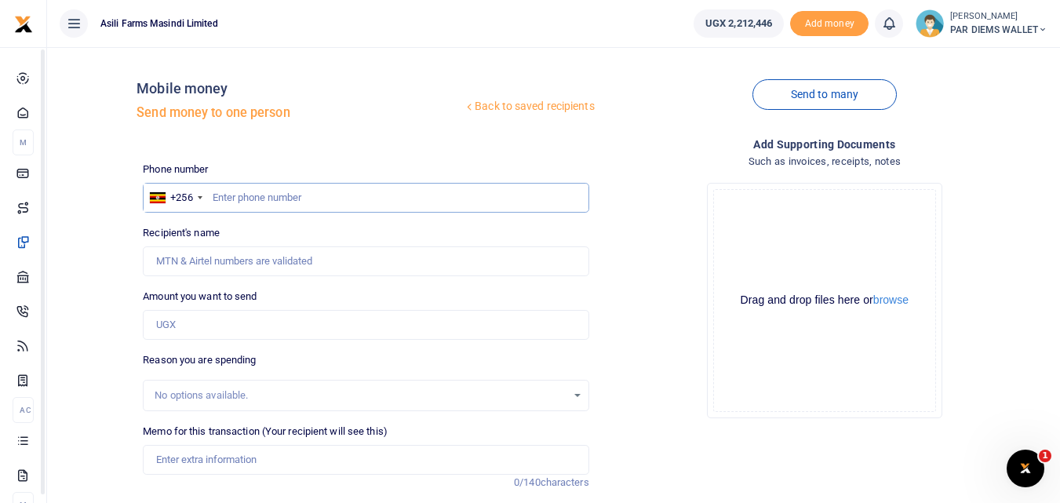
click at [297, 207] on input "text" at bounding box center [366, 198] width 446 height 30
click at [210, 326] on input "Amount you want to send" at bounding box center [366, 325] width 446 height 30
type input "12,160"
click at [275, 198] on input "text" at bounding box center [366, 198] width 446 height 30
type input "705011234"
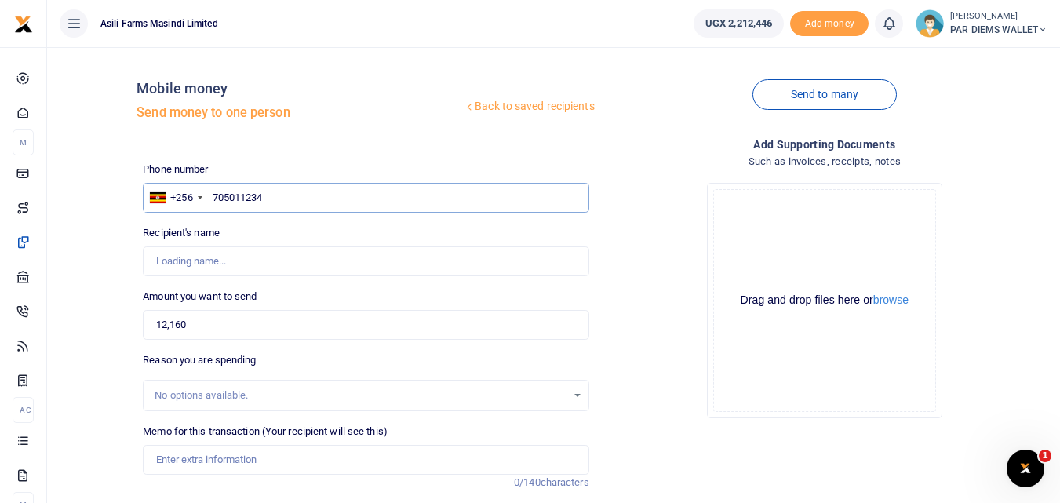
type input "Collins Businge"
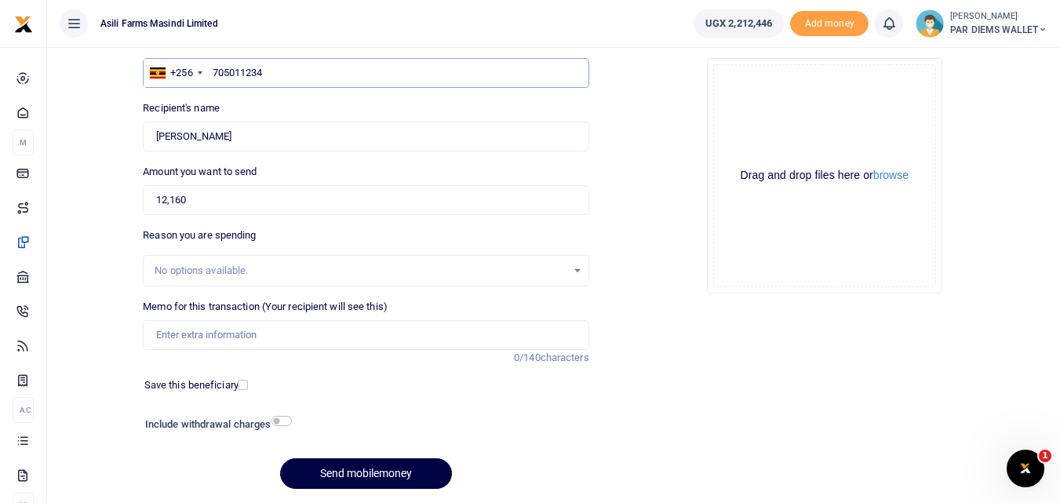
scroll to position [129, 0]
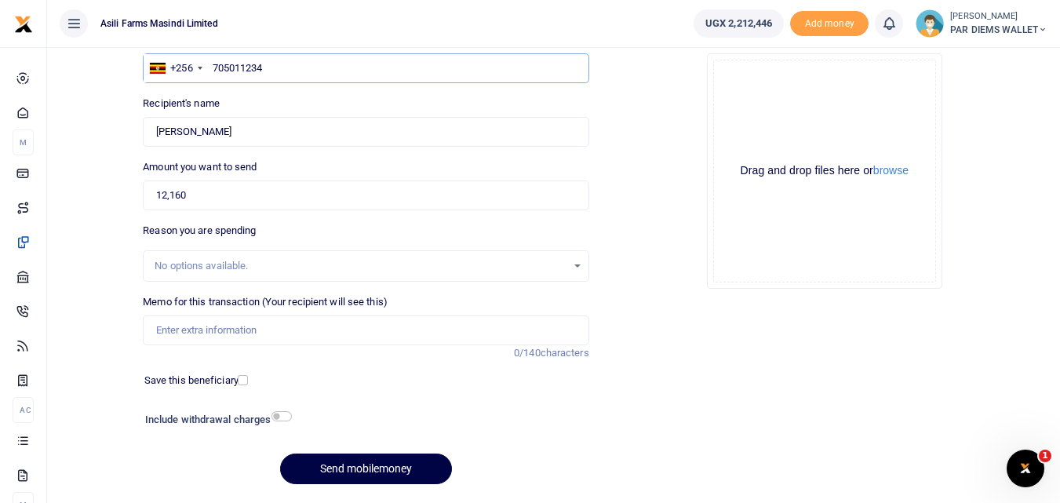
type input "705011234"
click at [232, 328] on input "Memo for this transaction (Your recipient will see this)" at bounding box center [366, 330] width 446 height 30
type input "Planting Bonus for Maize being paid to Collins Businge under batch 3"
click at [817, 80] on div "Drag and drop files here or browse Powered by Uppy" at bounding box center [824, 171] width 223 height 223
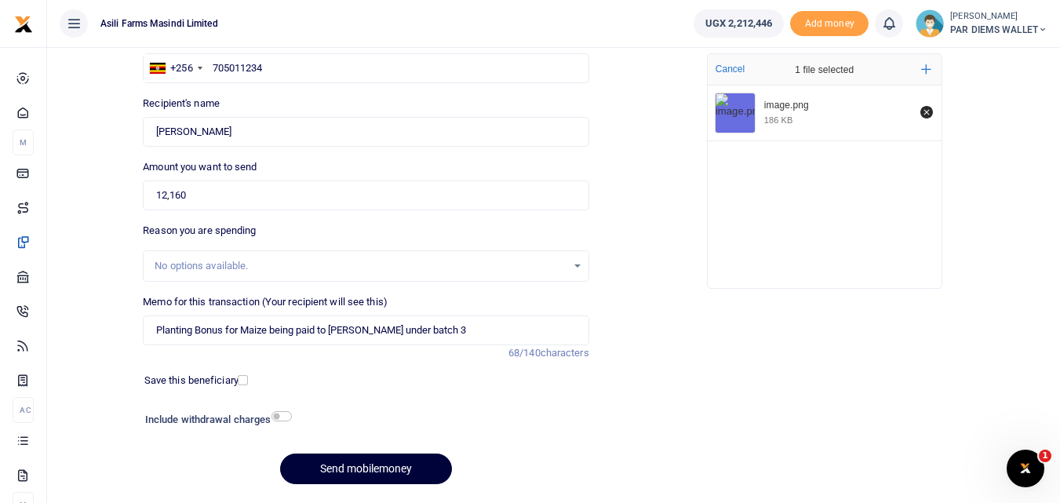
click at [348, 465] on button "Send mobilemoney" at bounding box center [366, 469] width 172 height 31
